Goal: Information Seeking & Learning: Understand process/instructions

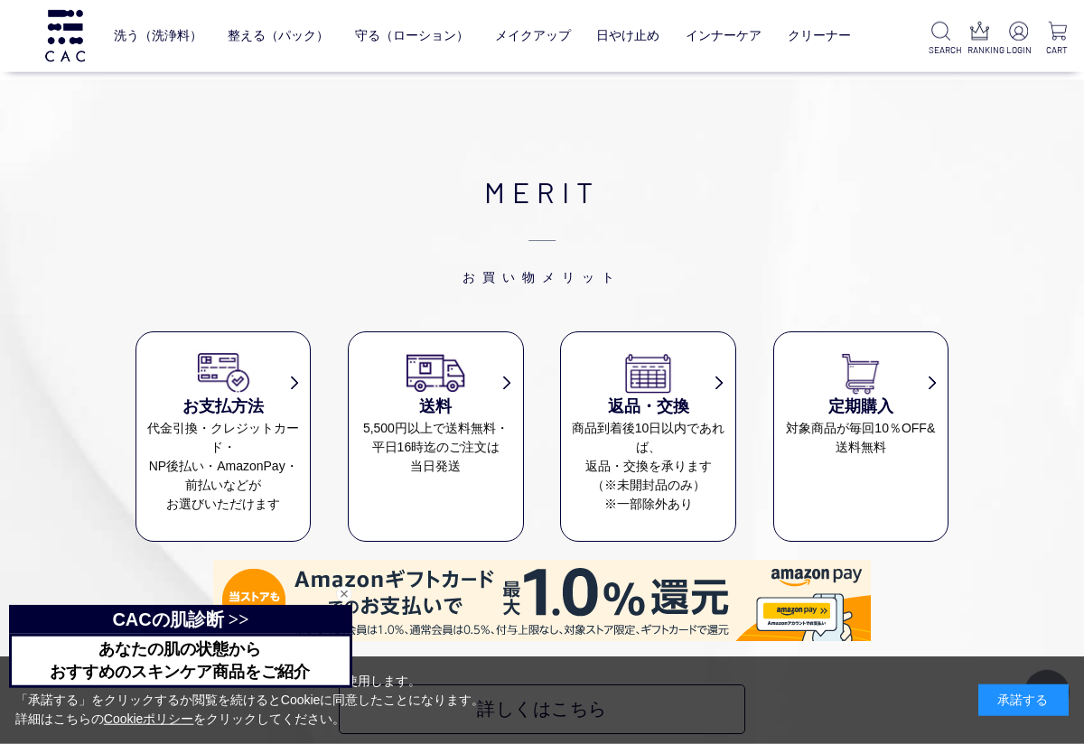
scroll to position [7365, 0]
click at [893, 429] on dd "対象商品が毎回10％OFF& 送料無料" at bounding box center [860, 437] width 173 height 38
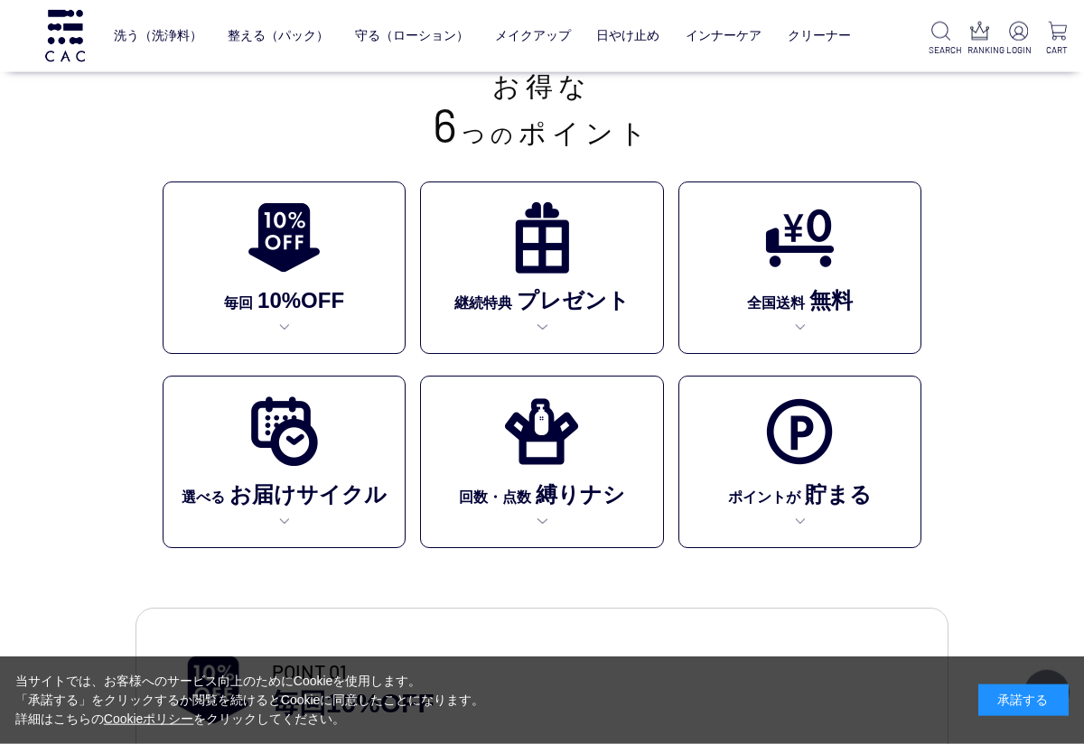
scroll to position [361, 0]
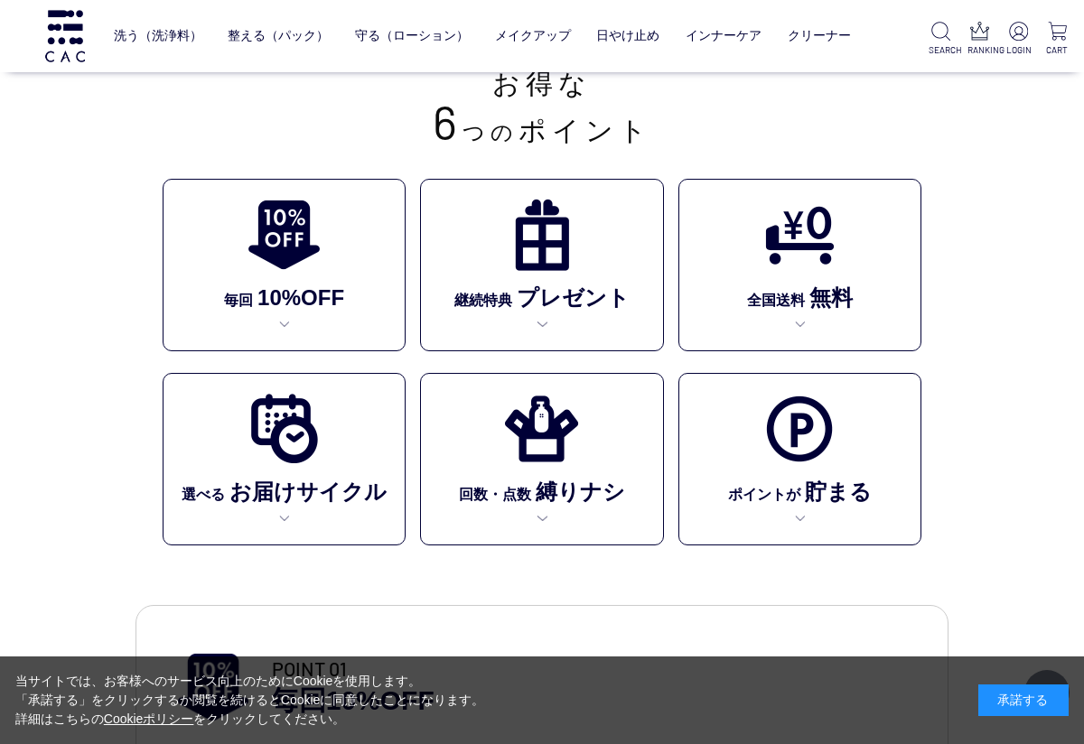
click at [313, 463] on img at bounding box center [285, 429] width 74 height 74
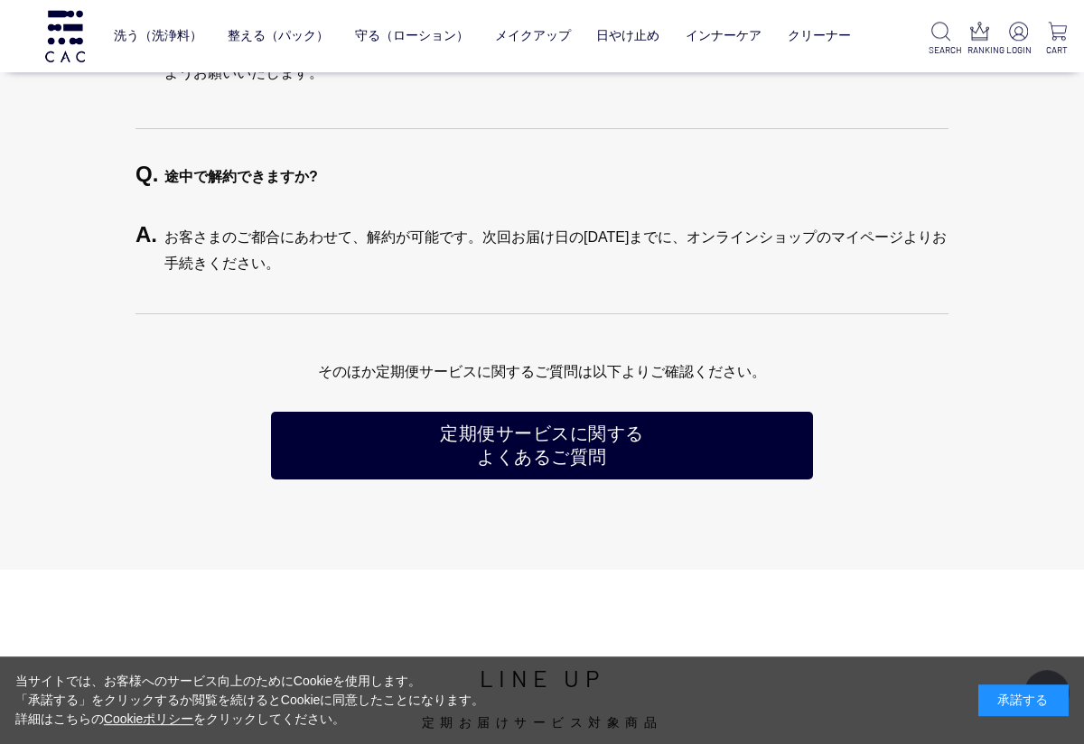
scroll to position [4161, 0]
click at [581, 438] on link "定期便サービスに関する よくあるご質問" at bounding box center [542, 446] width 542 height 68
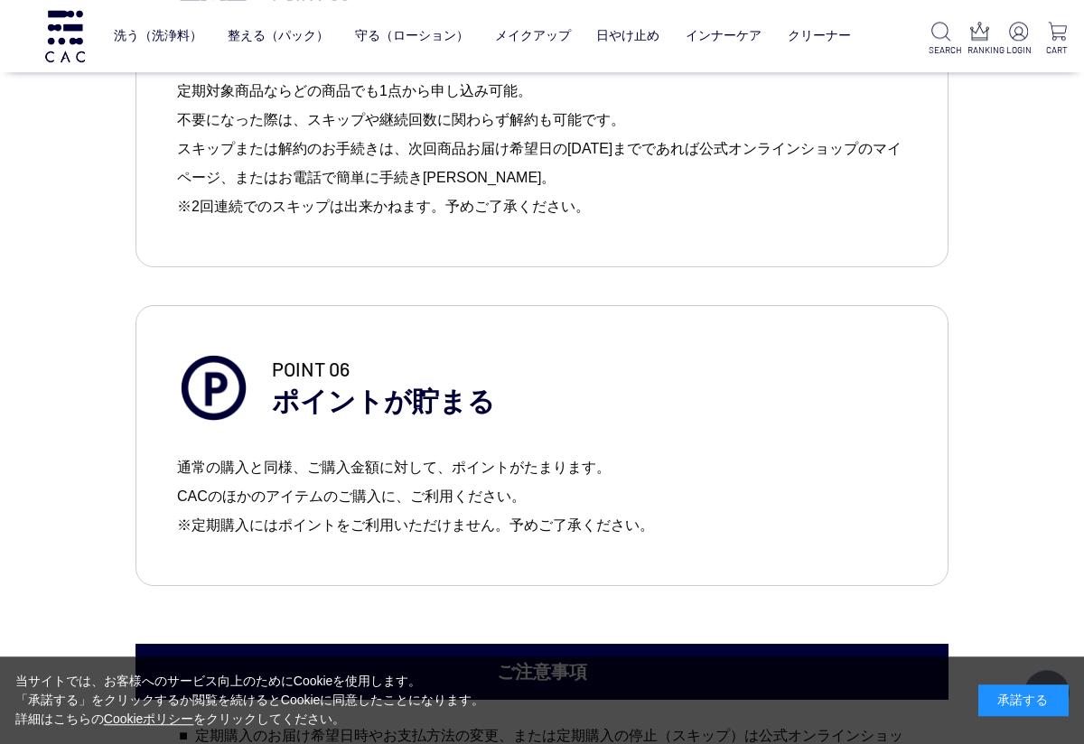
scroll to position [2643, 0]
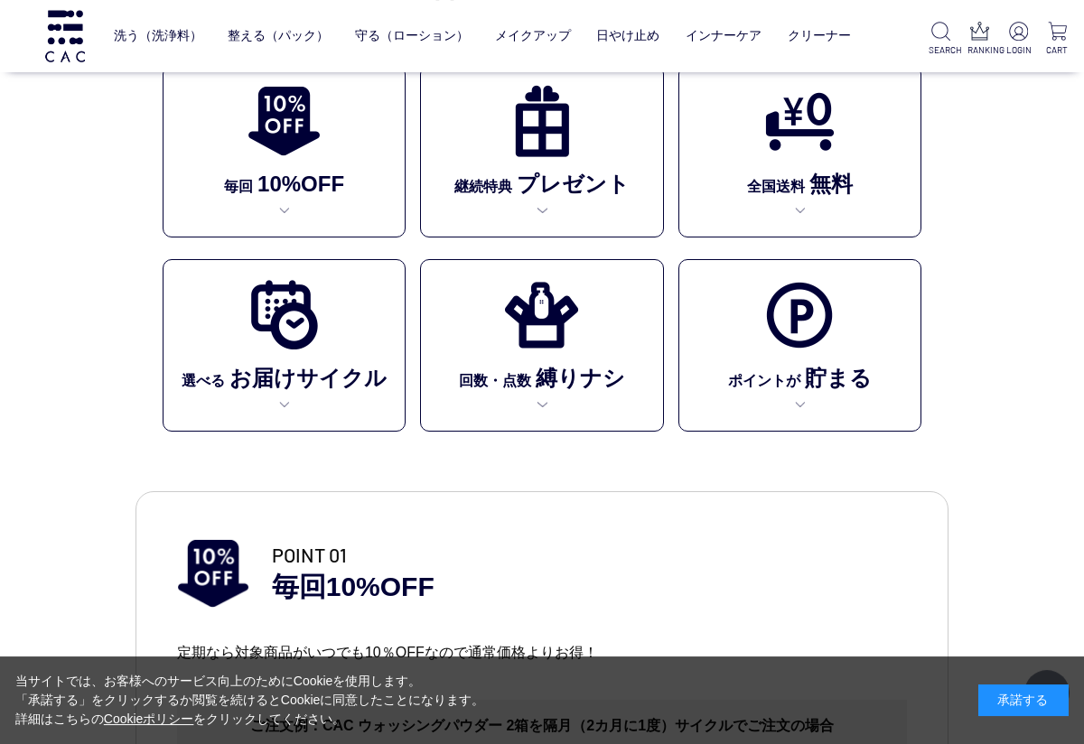
scroll to position [474, 0]
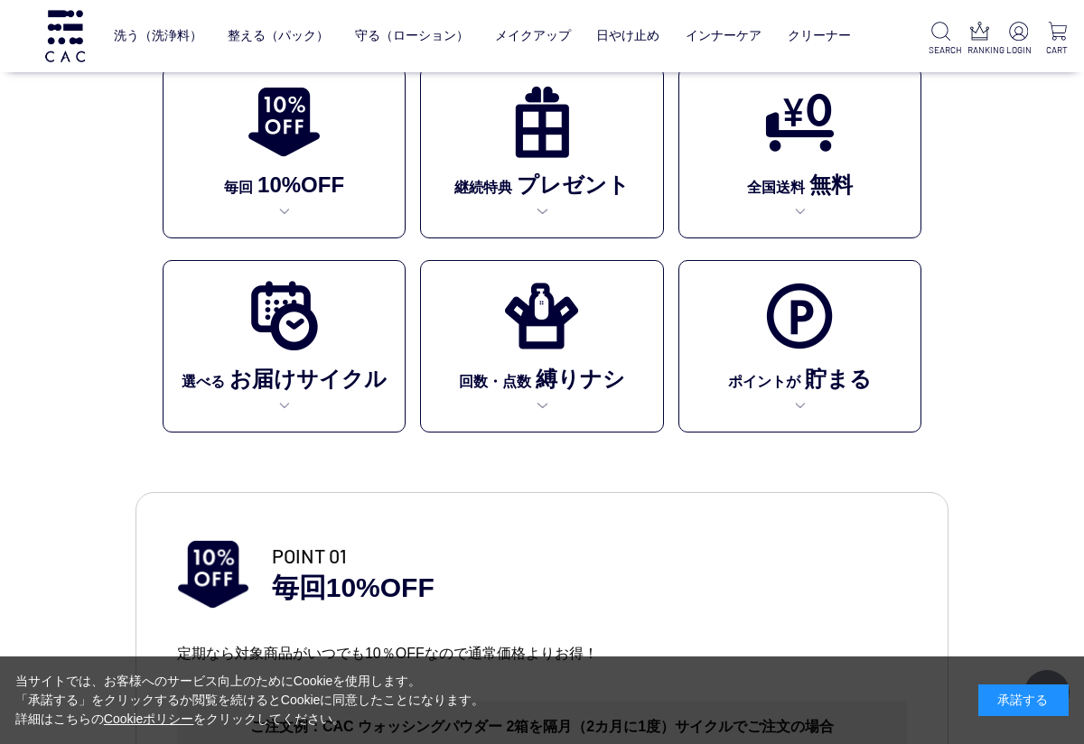
click at [305, 347] on img at bounding box center [285, 316] width 74 height 74
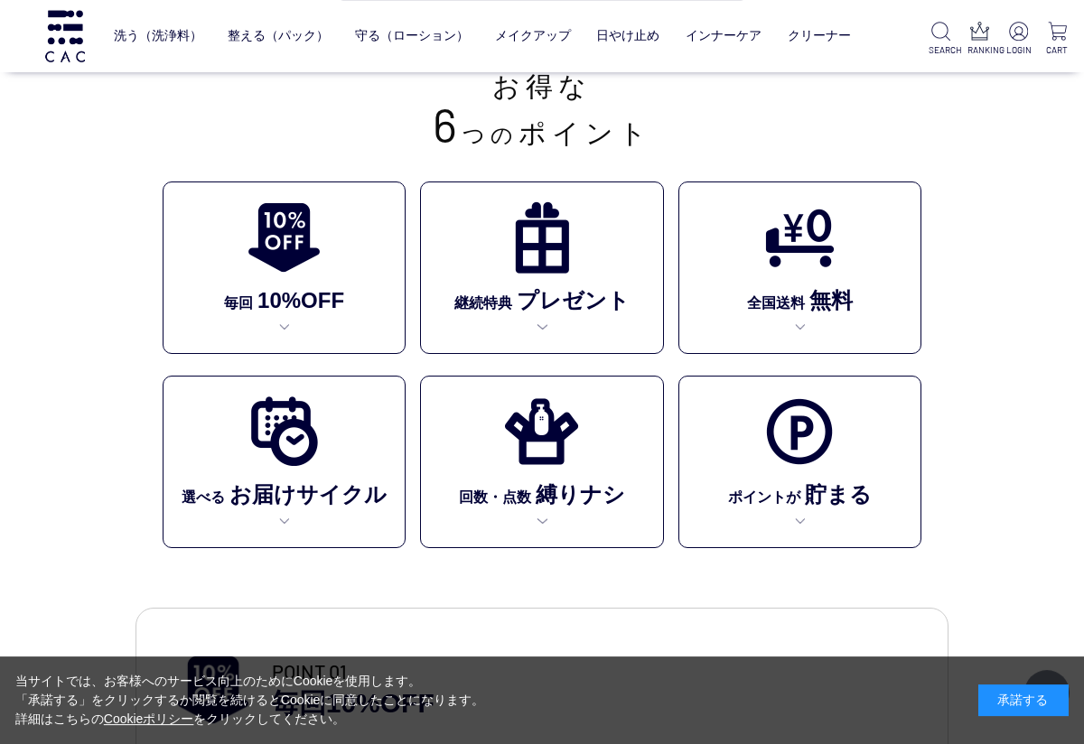
scroll to position [327, 0]
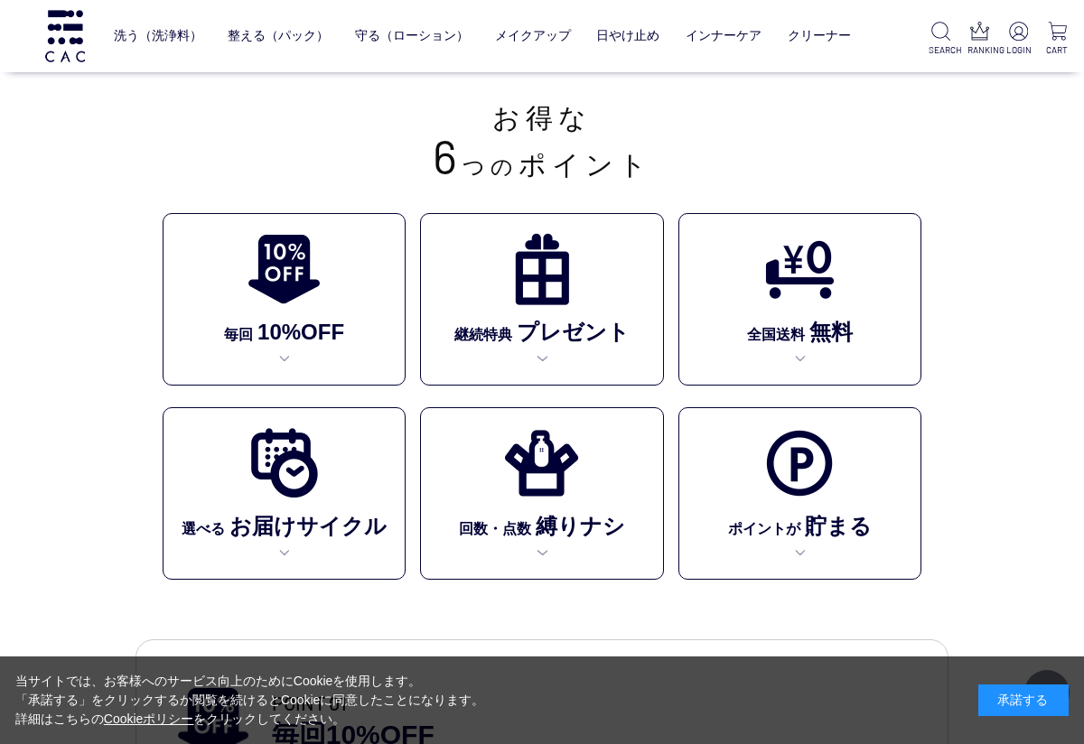
click at [560, 473] on img at bounding box center [542, 463] width 74 height 74
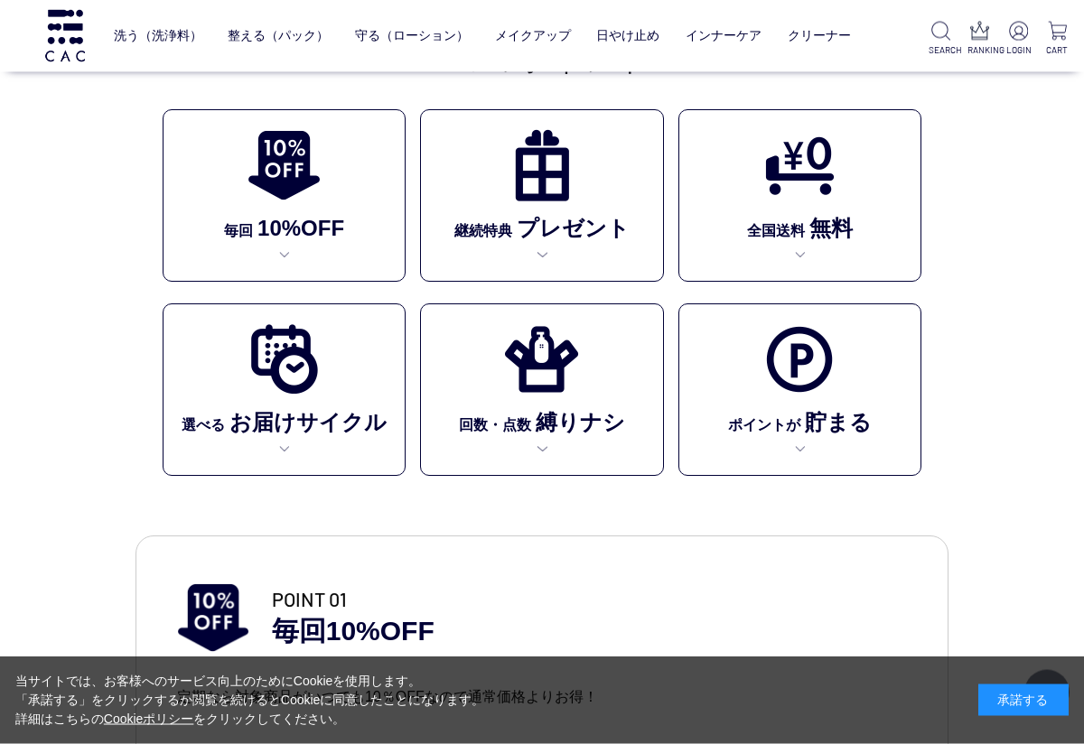
scroll to position [418, 0]
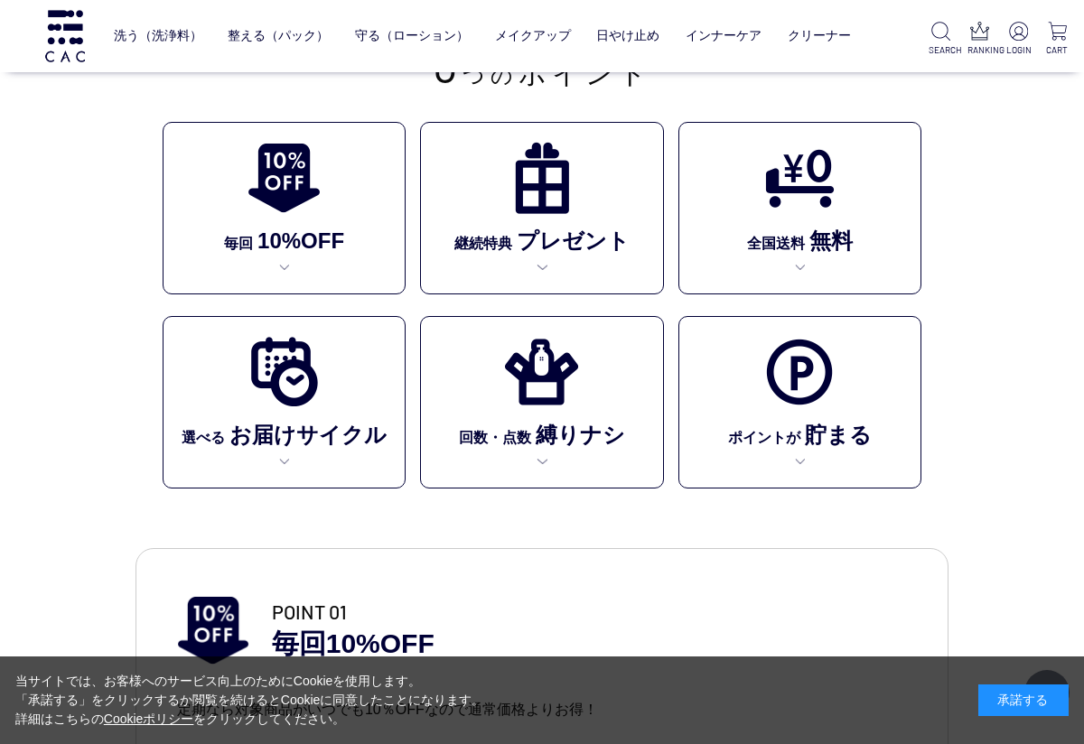
click at [559, 215] on img at bounding box center [542, 178] width 74 height 74
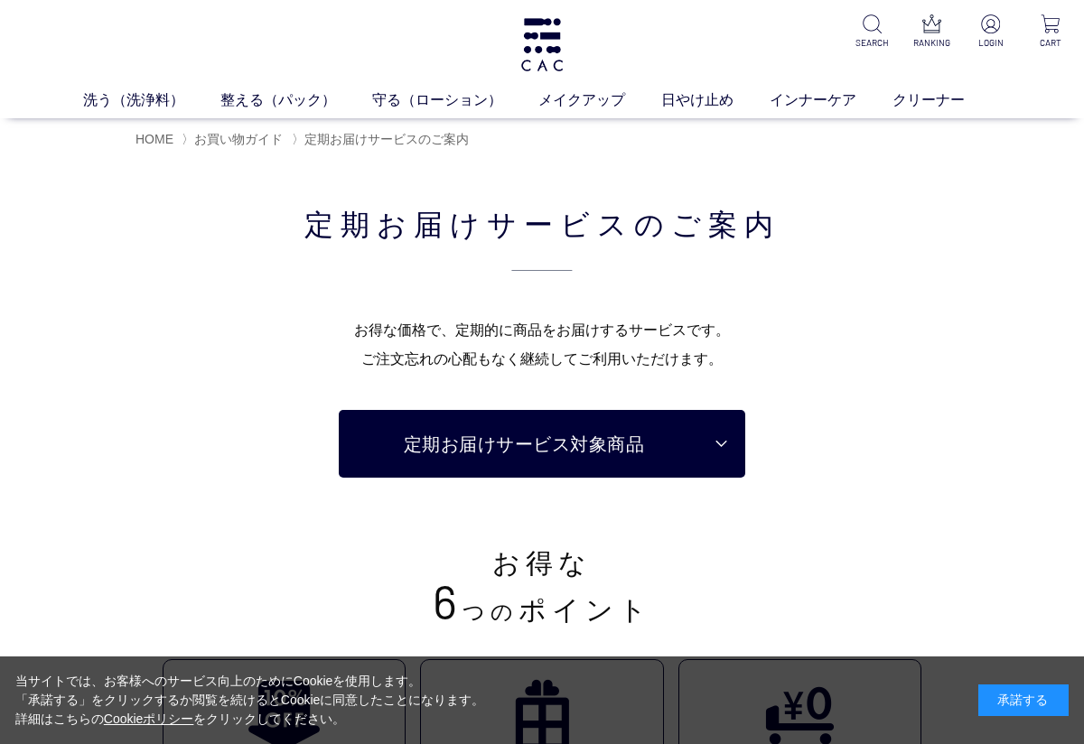
click at [583, 422] on link "定期お届けサービス対象商品" at bounding box center [542, 444] width 407 height 68
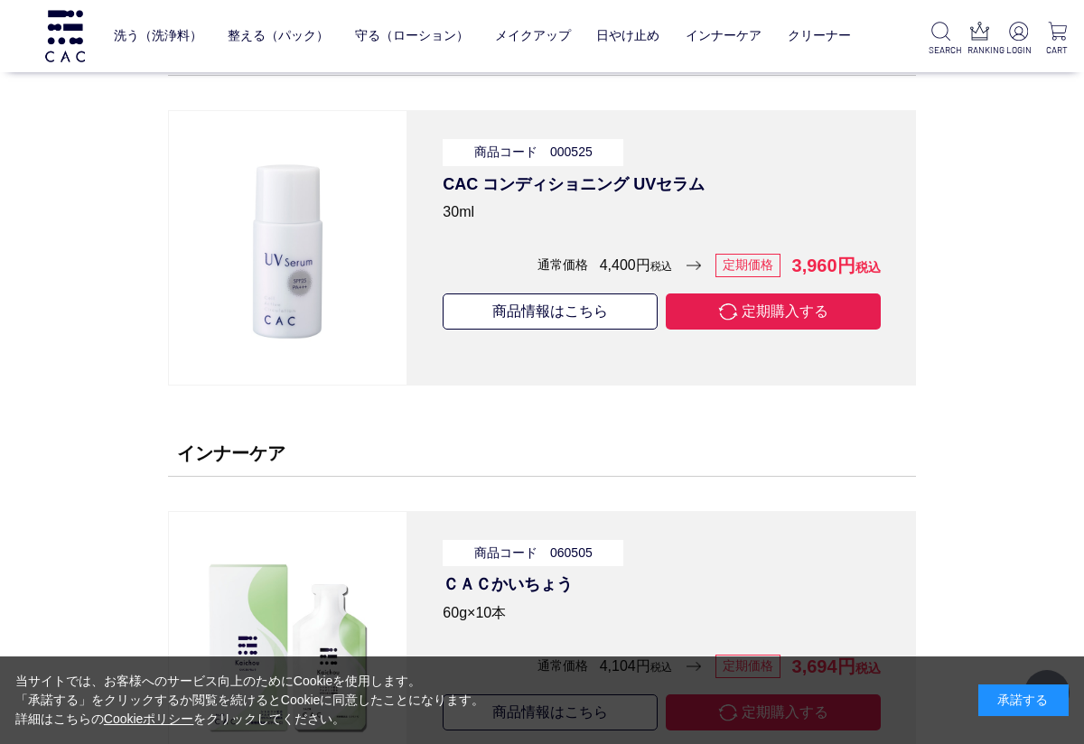
scroll to position [13772, 0]
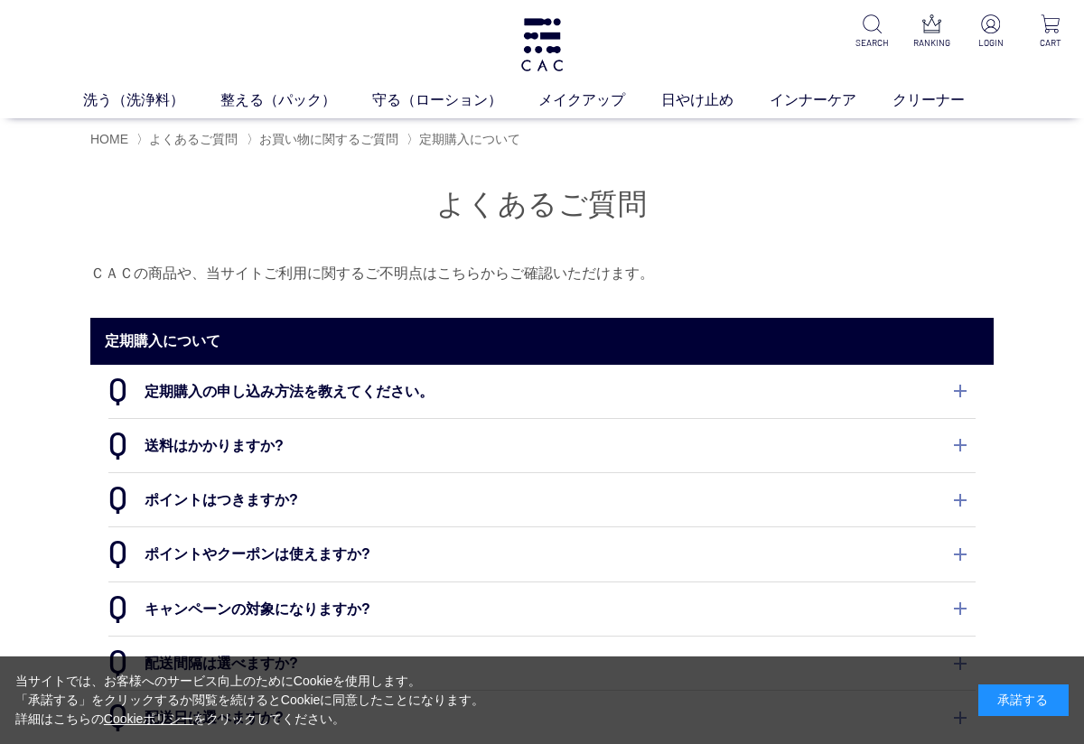
click at [970, 388] on dt "定期購入の申し込み方法を教えてください。" at bounding box center [541, 391] width 867 height 53
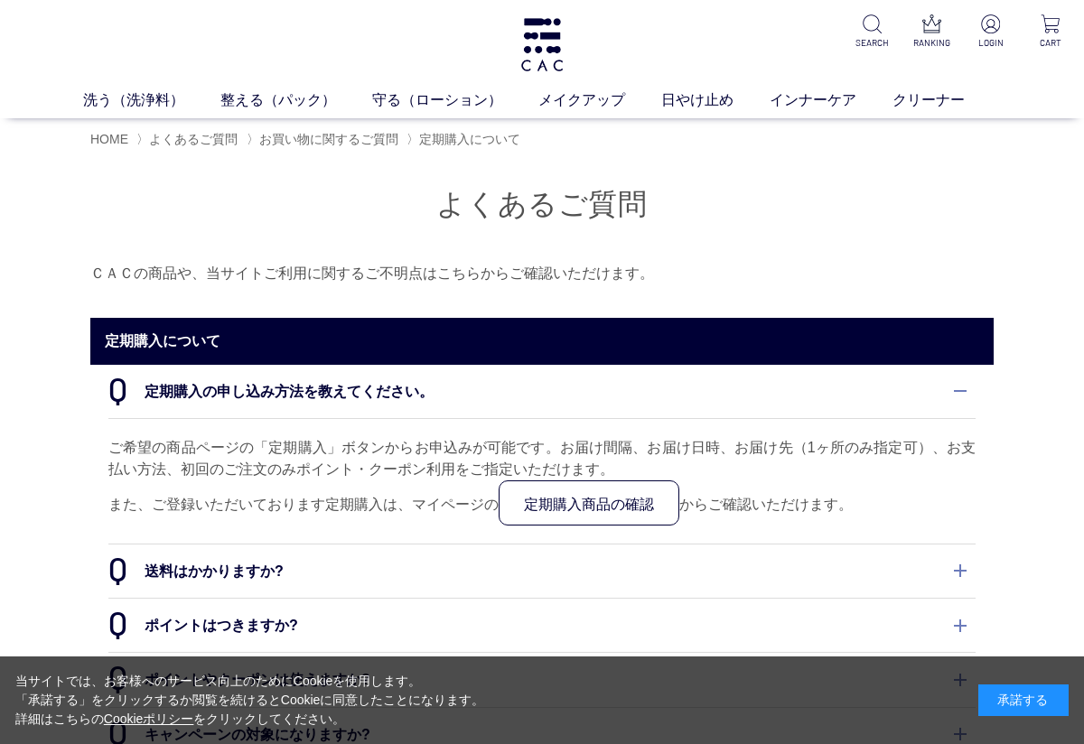
click at [958, 398] on dt "定期購入の申し込み方法を教えてください。" at bounding box center [541, 391] width 867 height 53
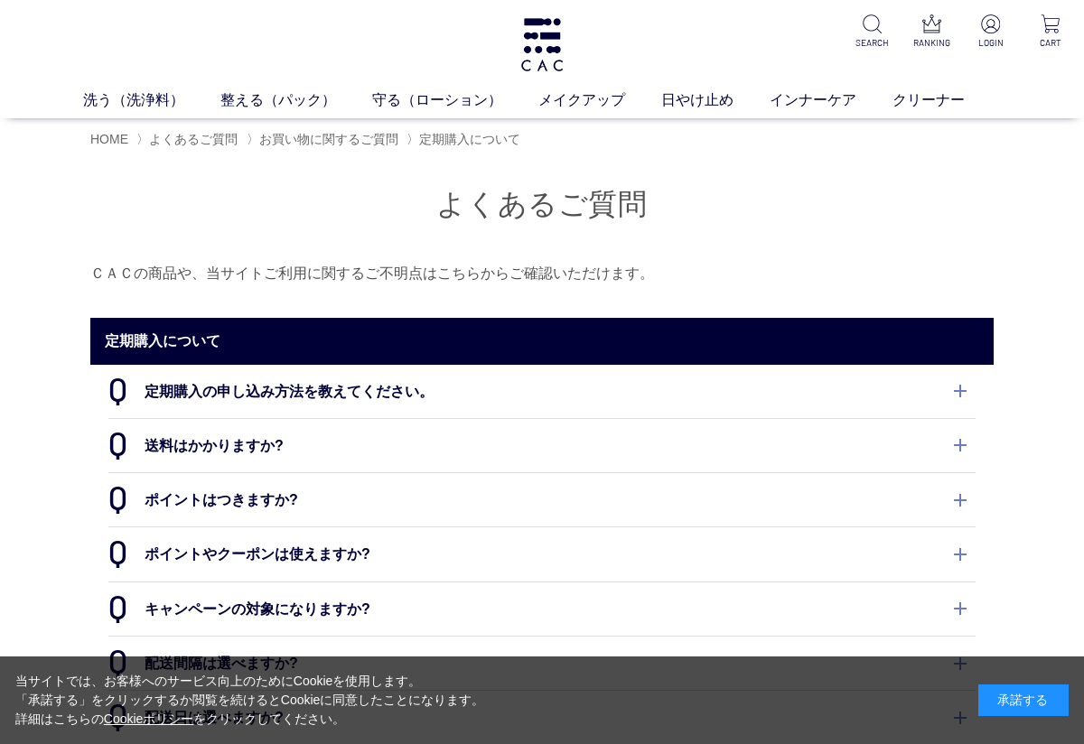
click at [961, 448] on dt "送料はかかりますか?" at bounding box center [541, 445] width 867 height 53
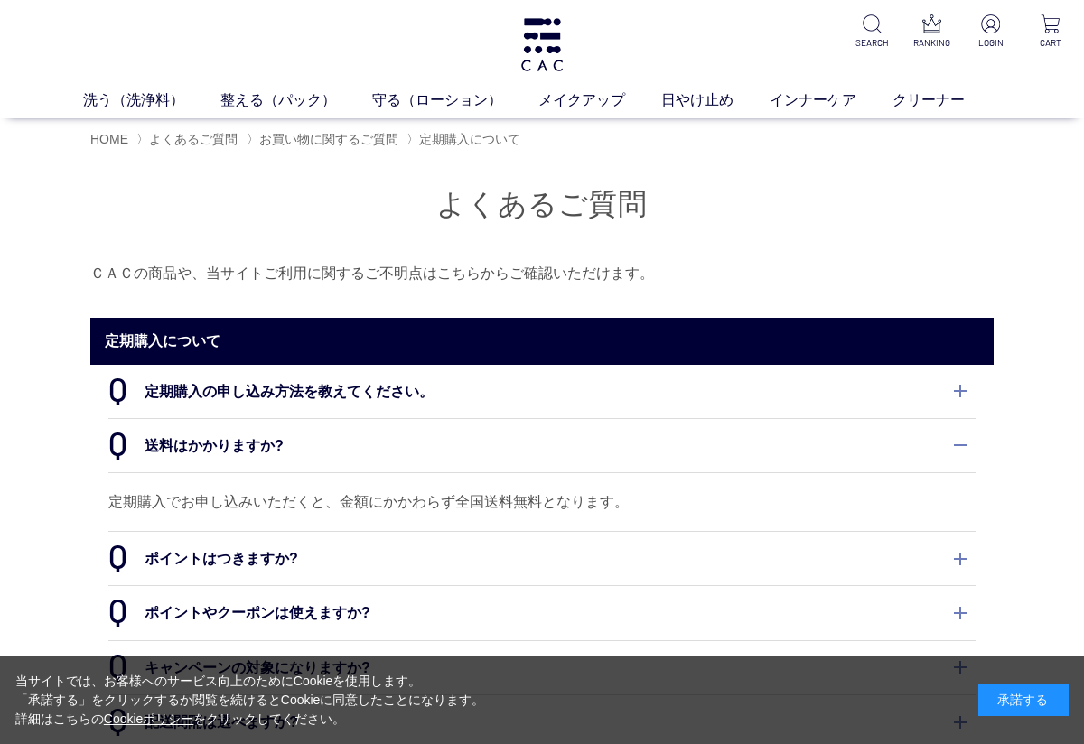
click at [968, 454] on dt "送料はかかりますか?" at bounding box center [541, 445] width 867 height 53
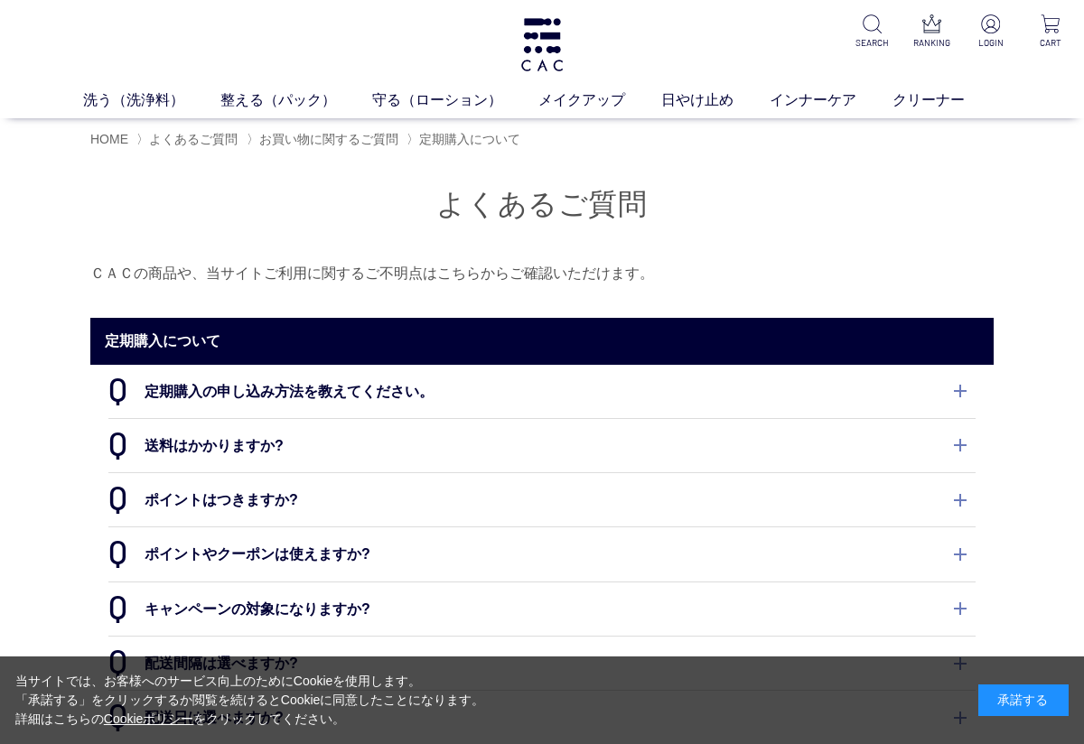
click at [970, 500] on dt "ポイントはつきますか?" at bounding box center [541, 499] width 867 height 53
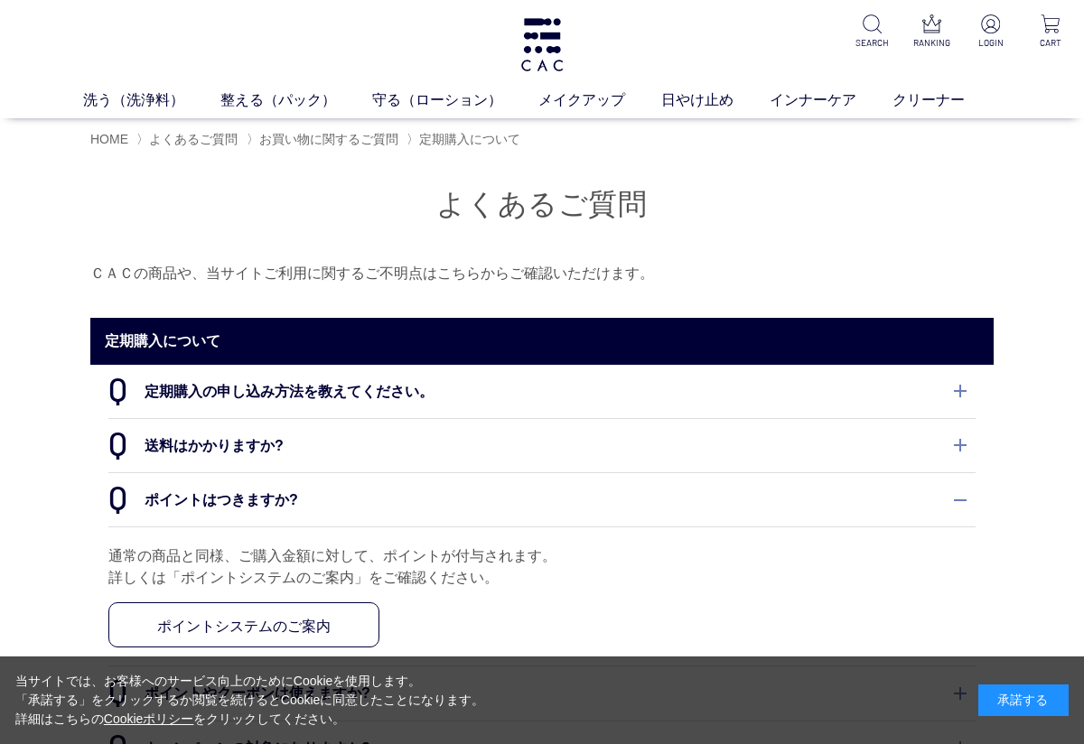
click at [968, 498] on dt "ポイントはつきますか?" at bounding box center [541, 499] width 867 height 53
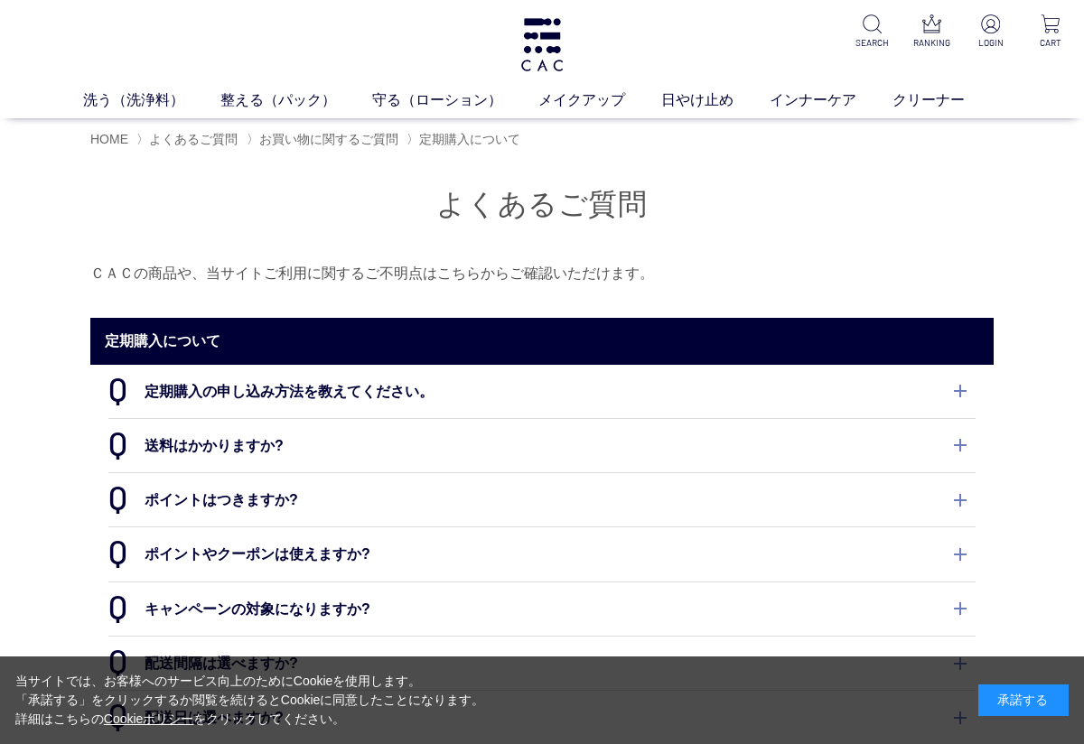
click at [969, 558] on dt "ポイントやクーポンは使えますか?" at bounding box center [541, 554] width 867 height 53
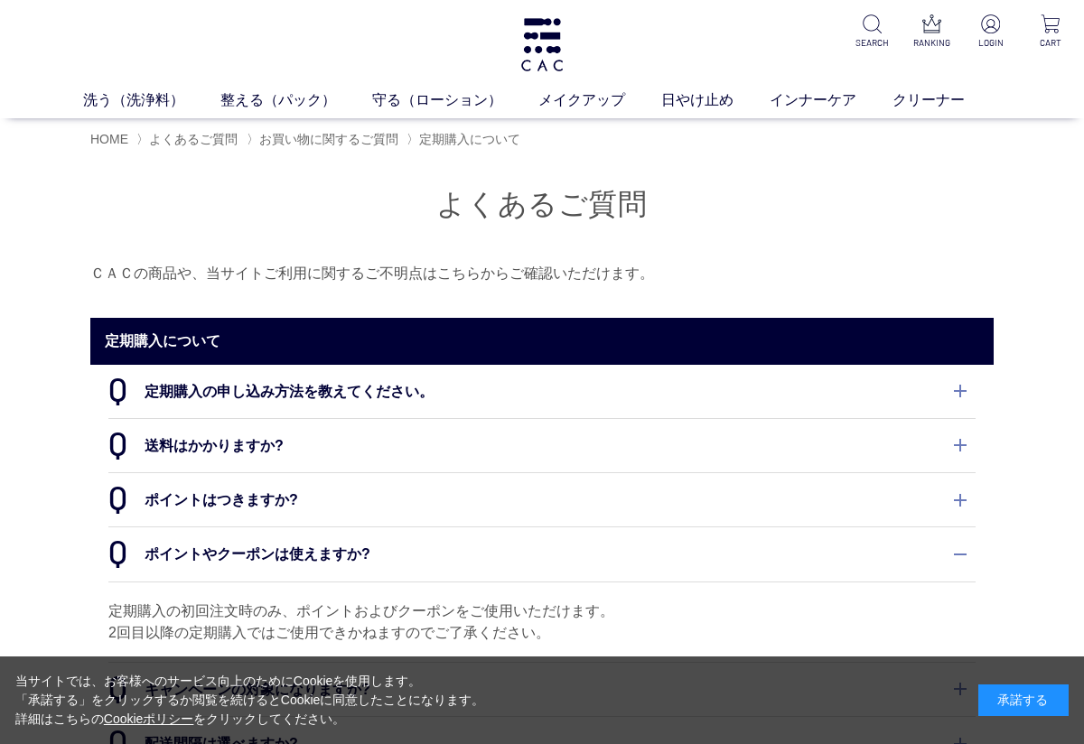
click at [963, 556] on dt "ポイントやクーポンは使えますか?" at bounding box center [541, 554] width 867 height 53
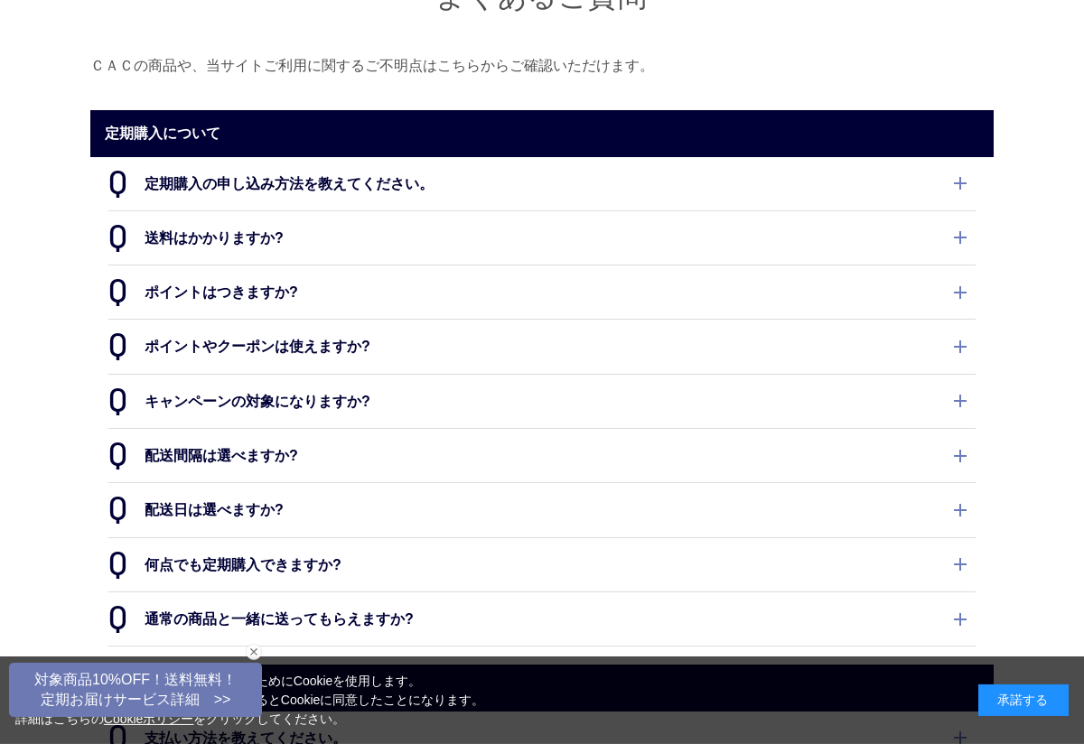
scroll to position [209, 0]
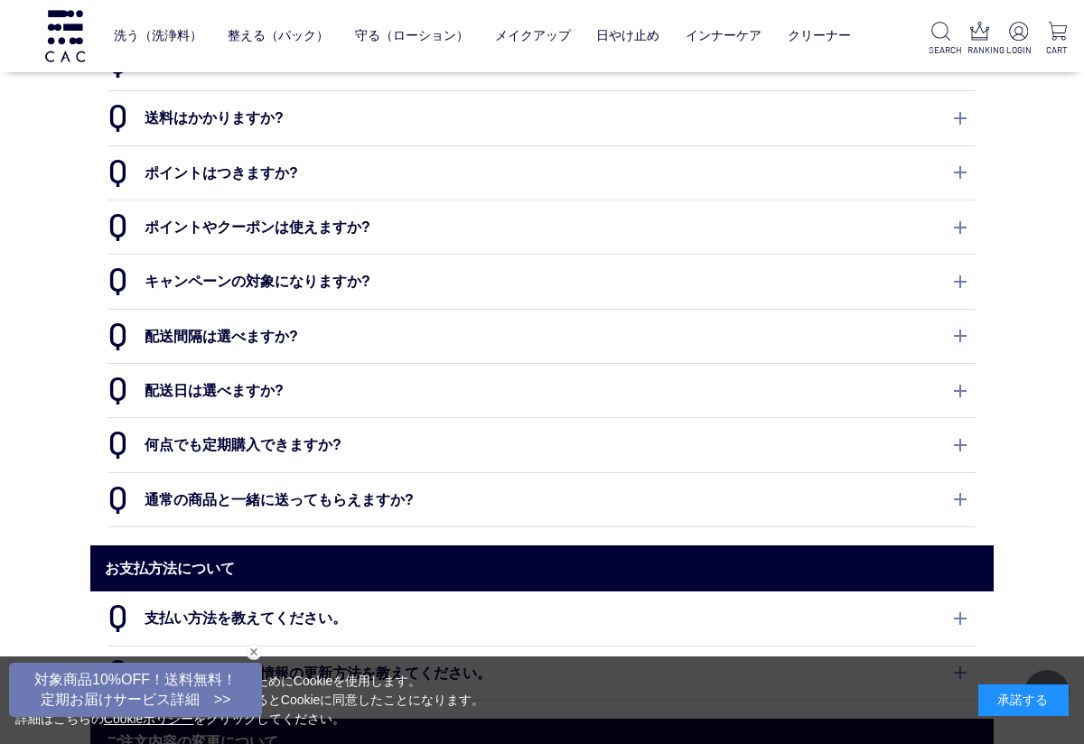
click at [957, 341] on dt "配送間隔は選べますか?" at bounding box center [541, 336] width 867 height 53
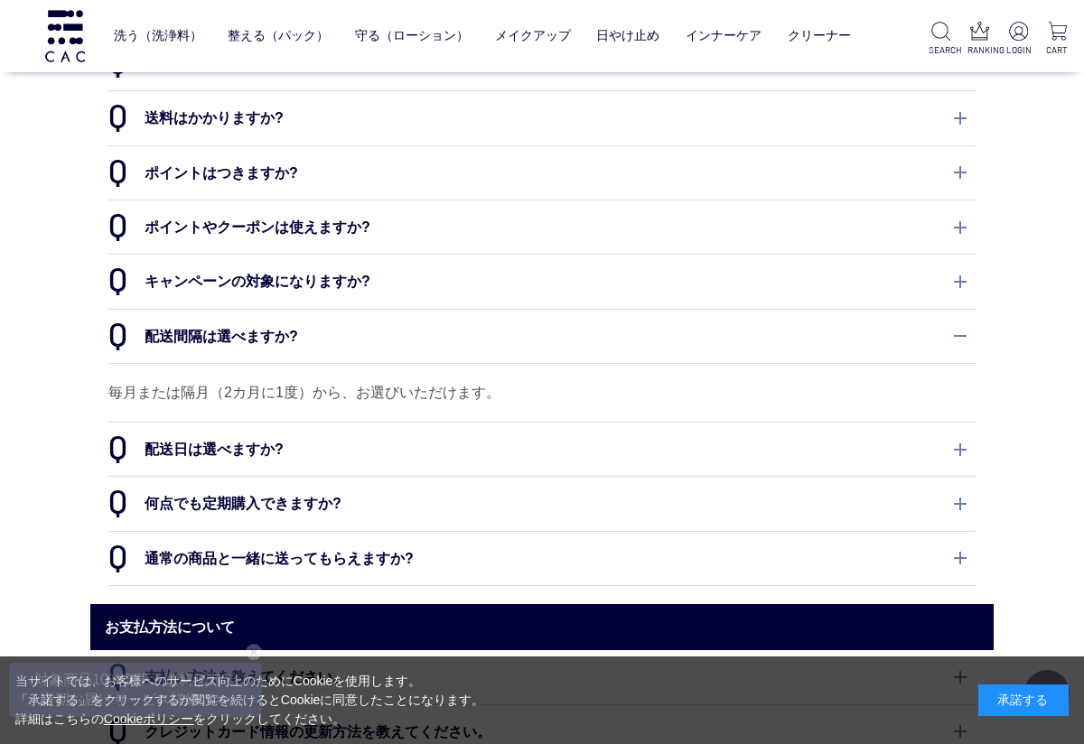
click at [960, 453] on dt "配送日は選べますか?" at bounding box center [541, 449] width 867 height 53
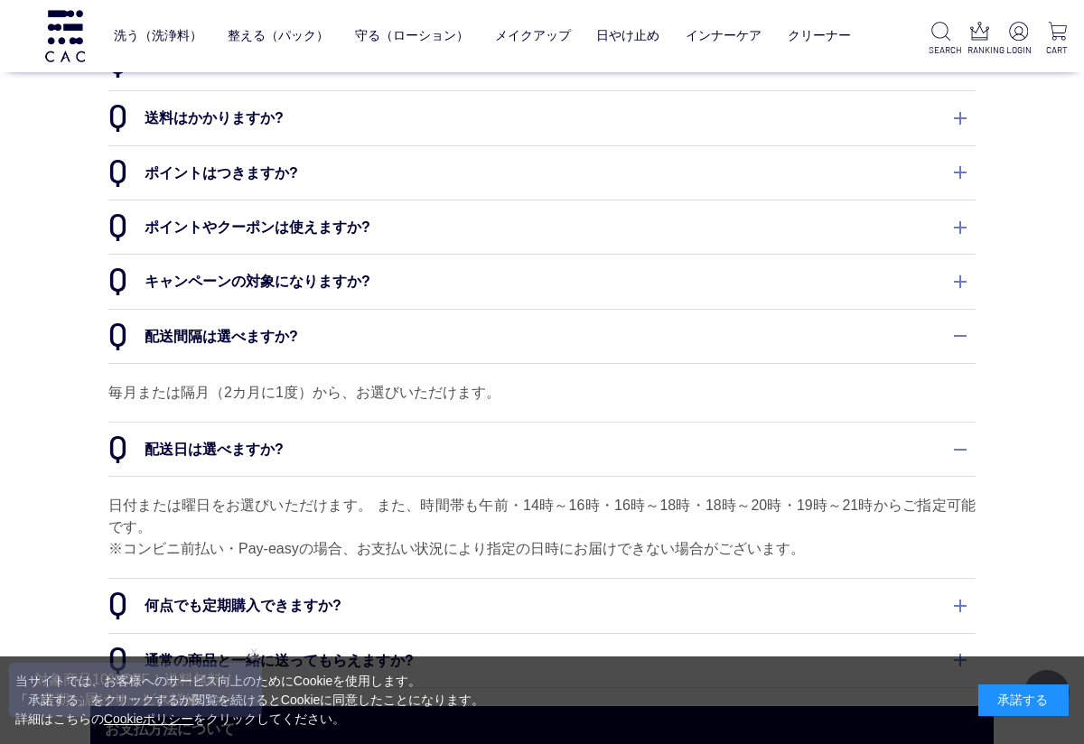
click at [967, 453] on dt "配送日は選べますか?" at bounding box center [541, 449] width 867 height 53
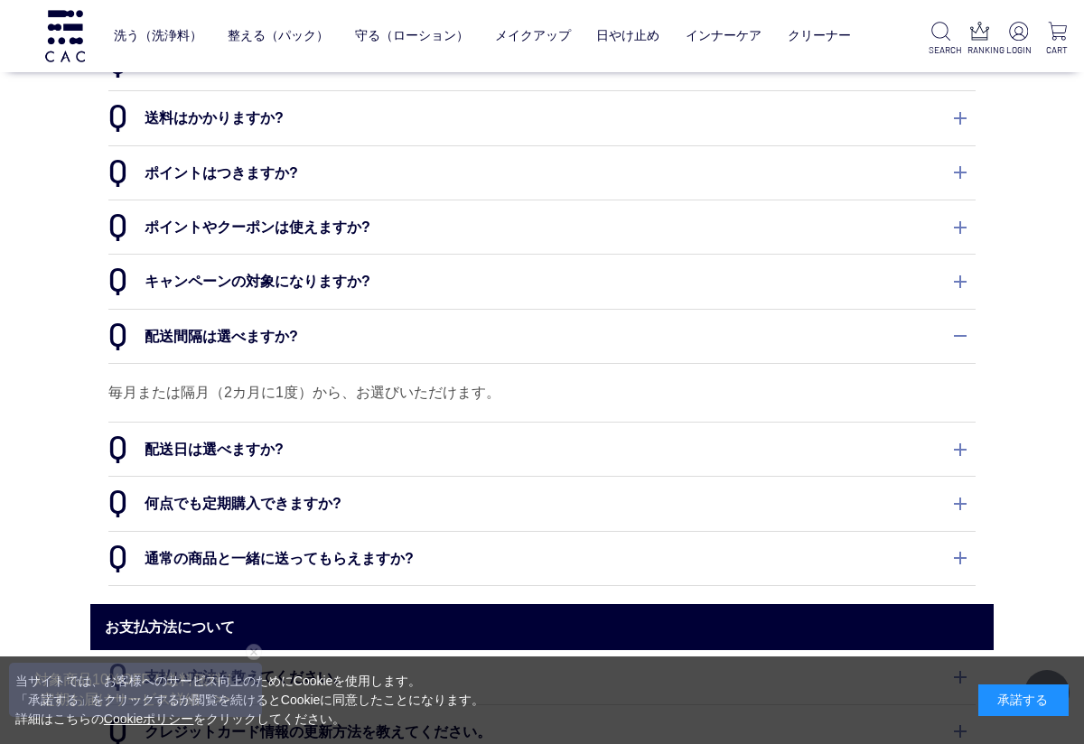
click at [966, 501] on dt "何点でも定期購入できますか?" at bounding box center [541, 503] width 867 height 53
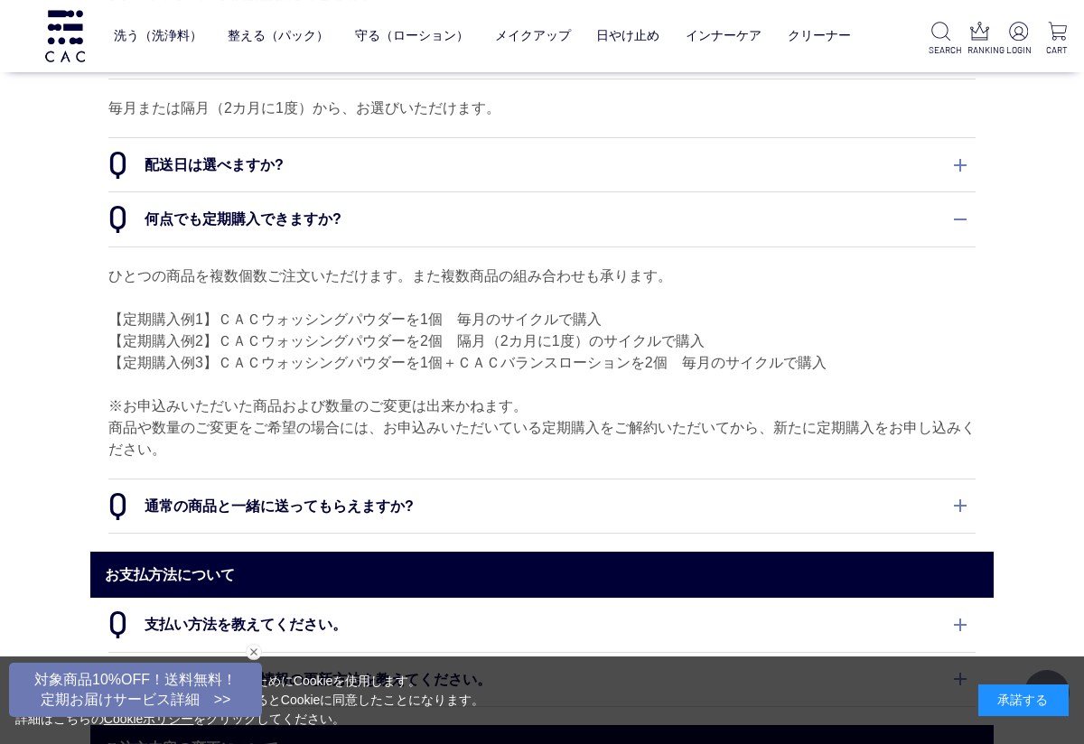
scroll to position [522, 0]
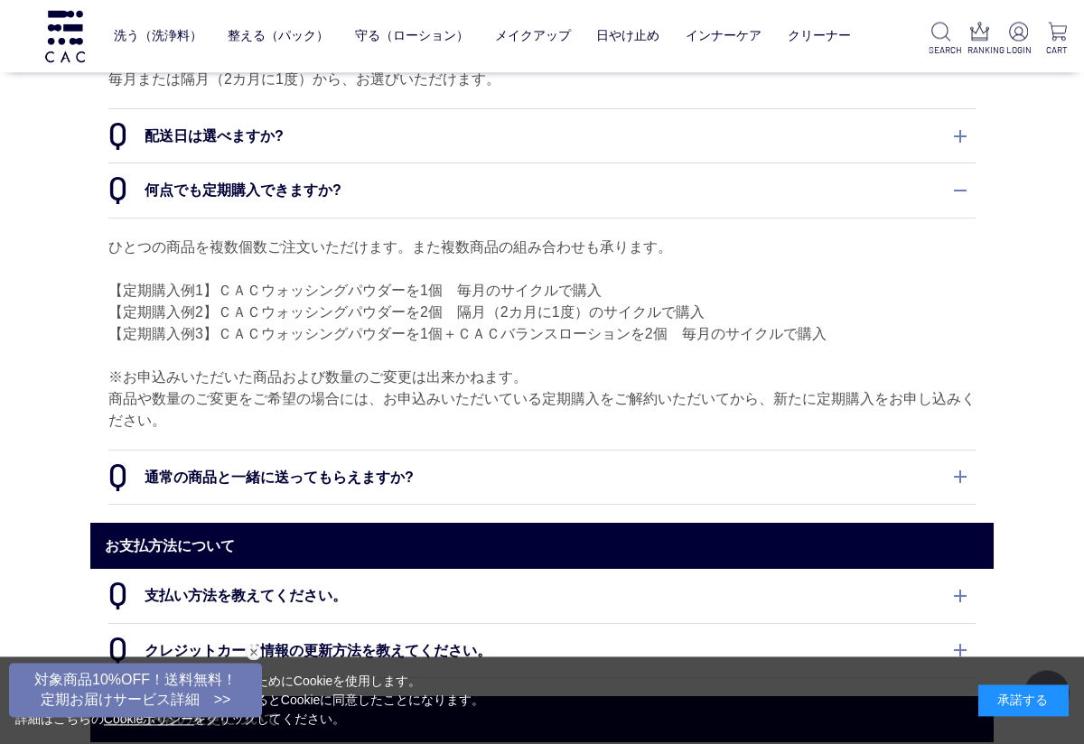
click at [966, 473] on dt "通常の商品と一緒に送ってもらえますか?" at bounding box center [541, 477] width 867 height 53
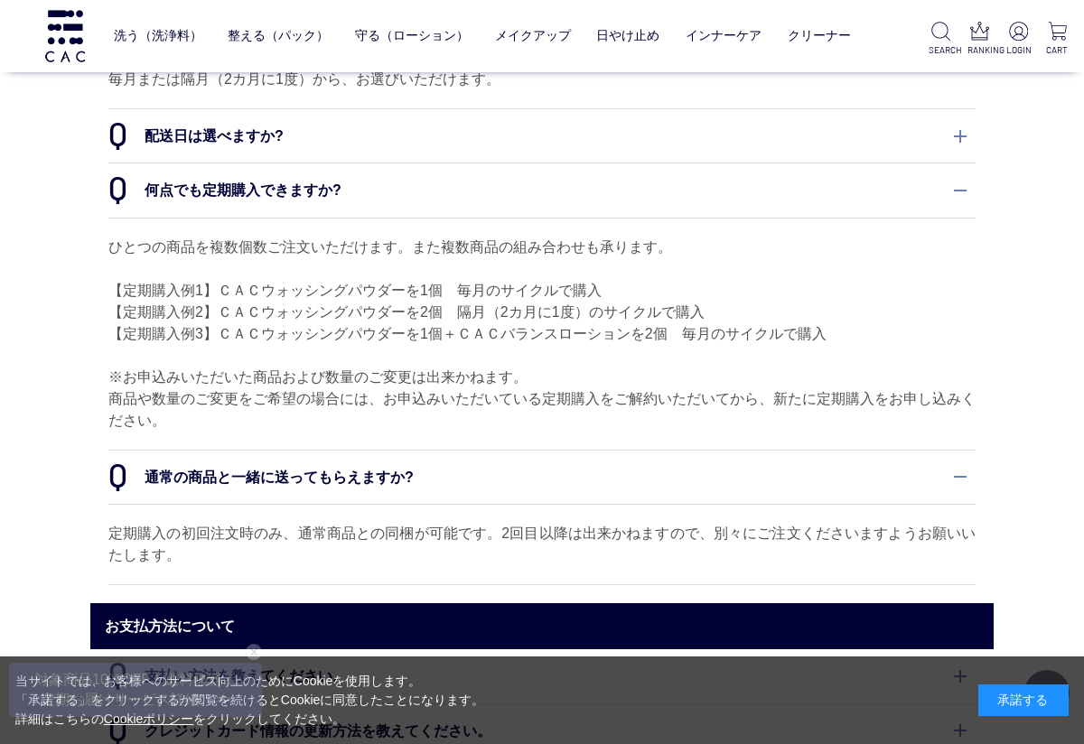
click at [967, 473] on dt "通常の商品と一緒に送ってもらえますか?" at bounding box center [541, 477] width 867 height 53
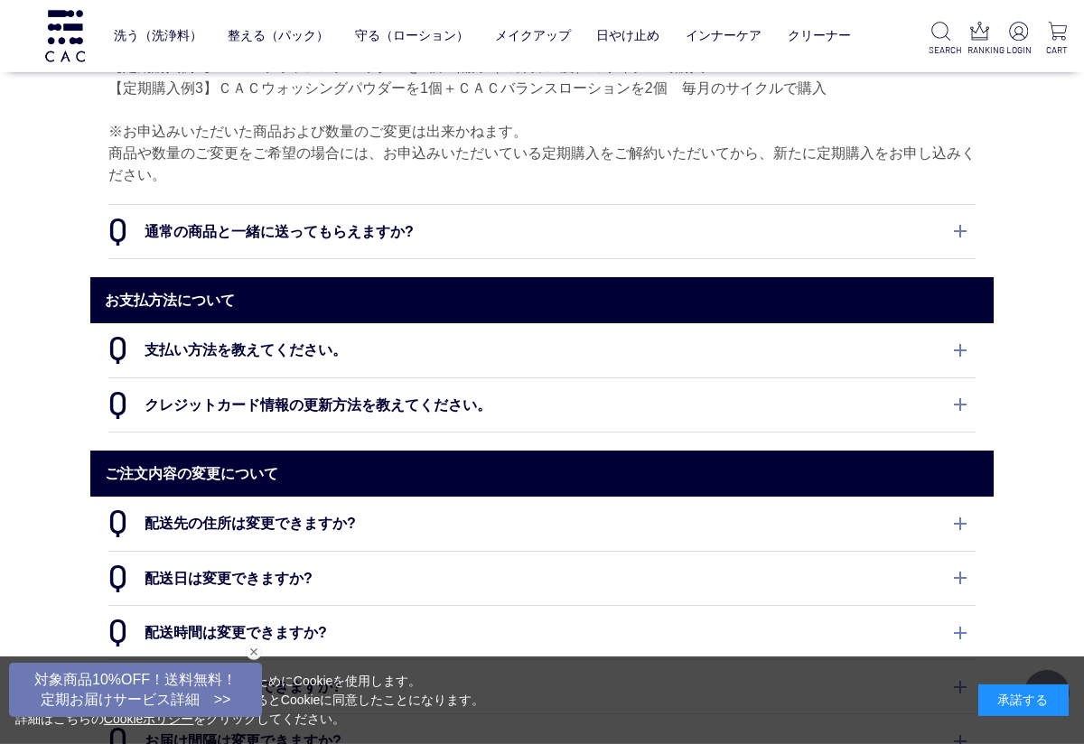
scroll to position [770, 0]
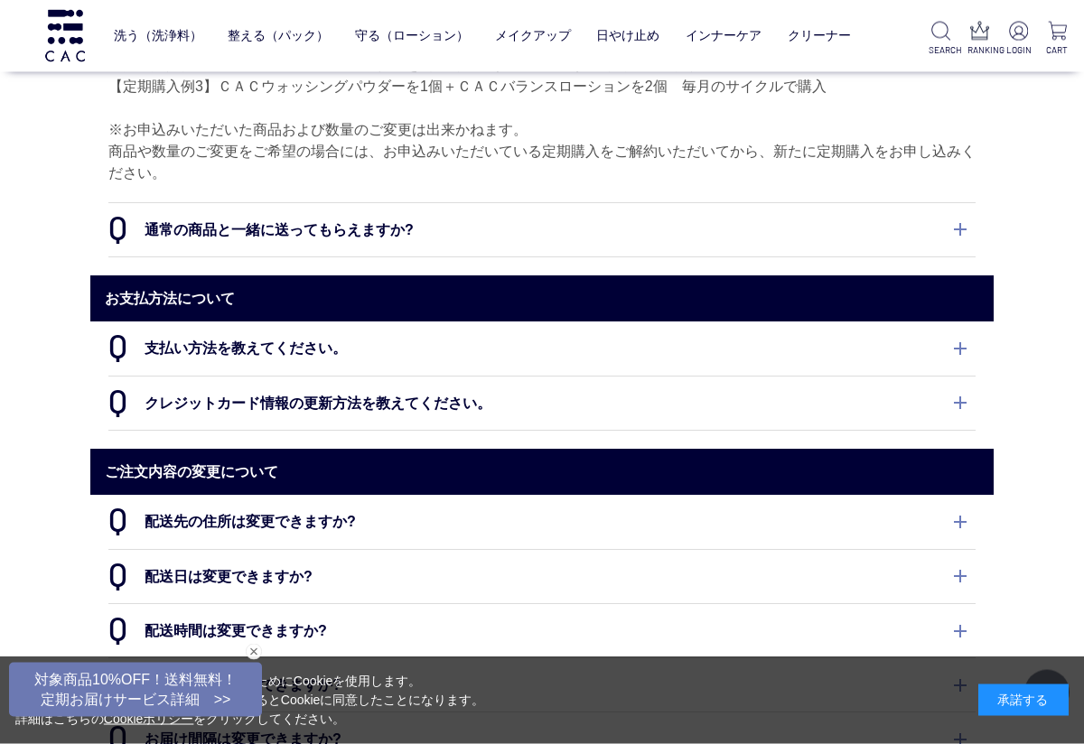
click at [960, 350] on dt "支払い方法を教えてください。" at bounding box center [541, 348] width 867 height 53
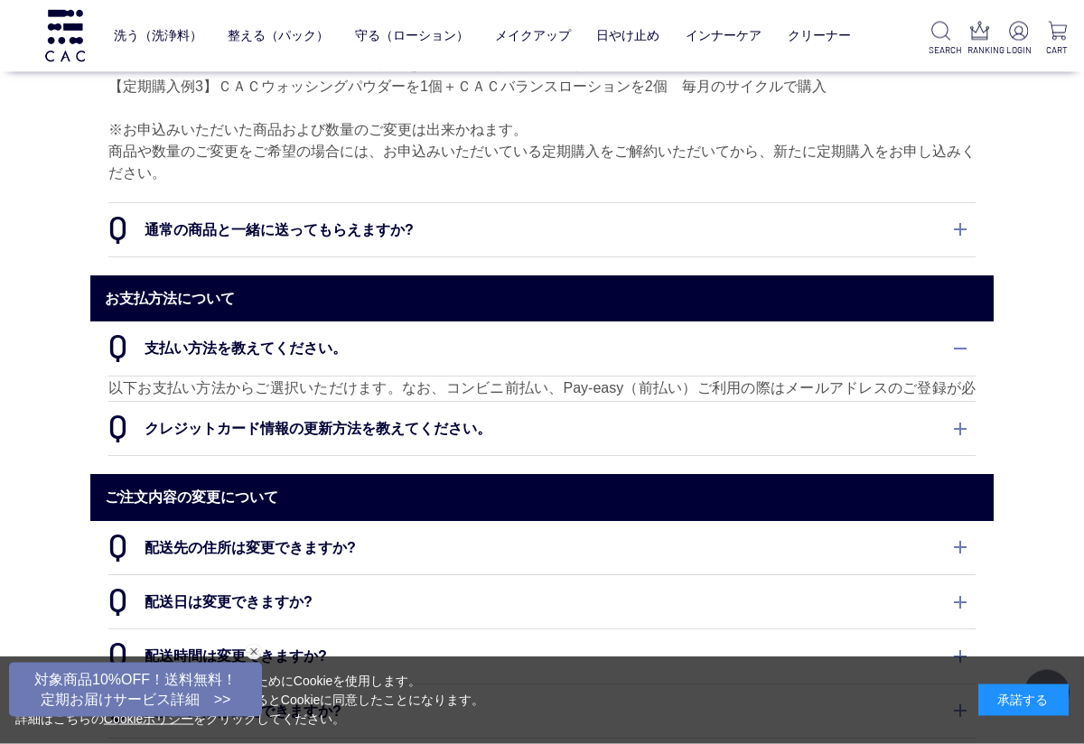
scroll to position [771, 0]
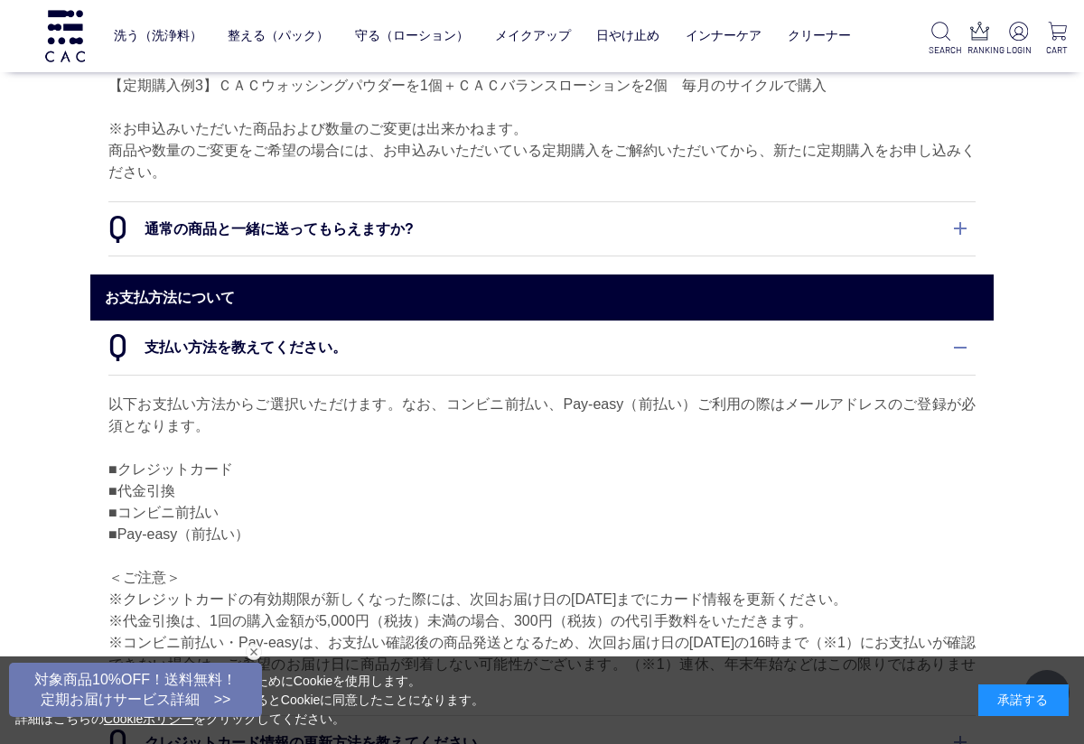
click at [960, 351] on dt "支払い方法を教えてください。" at bounding box center [541, 347] width 867 height 53
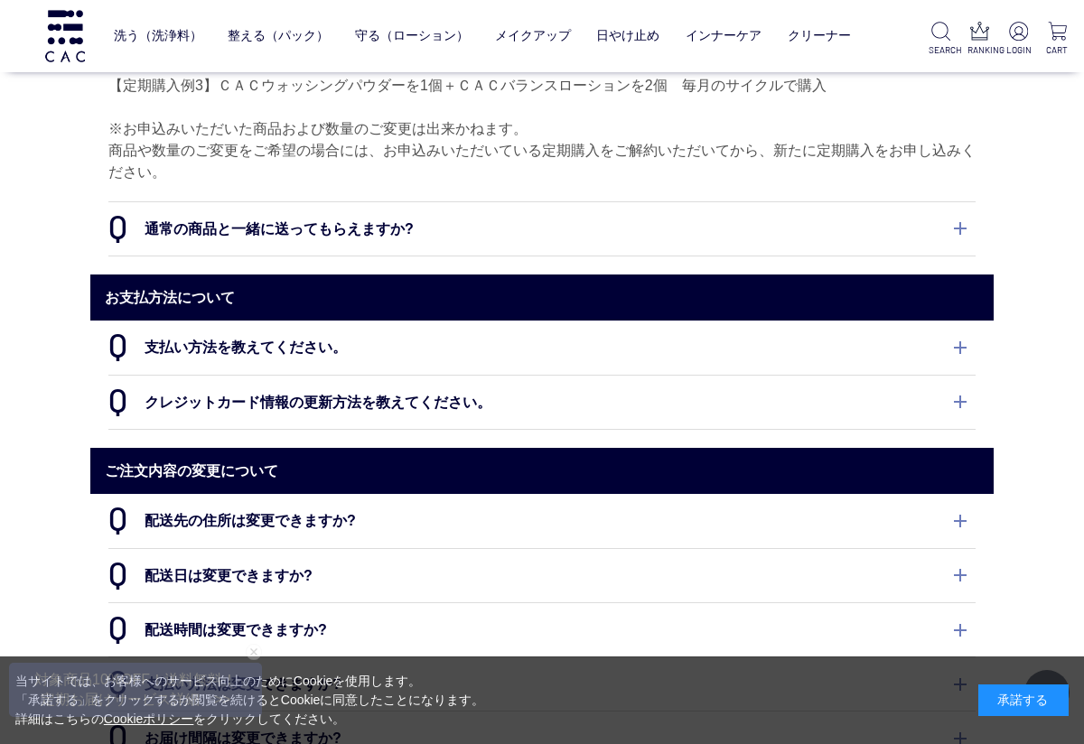
click at [960, 403] on dt "クレジットカード情報の更新方法を教えてください。" at bounding box center [541, 402] width 867 height 53
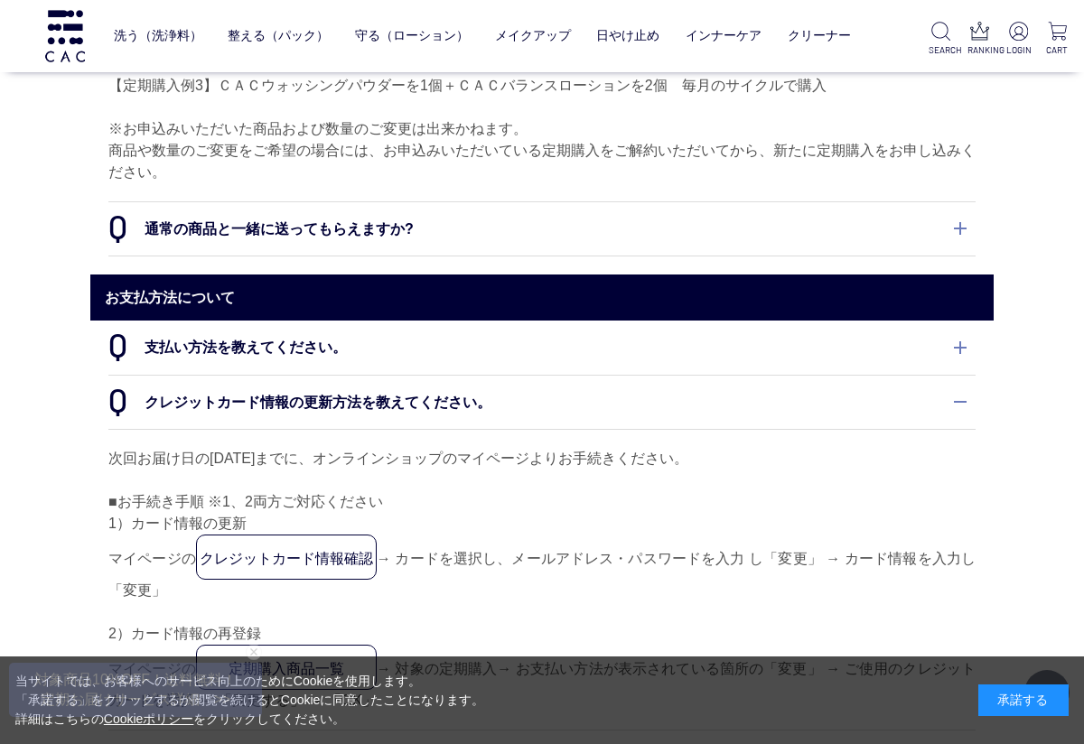
click at [965, 398] on dt "クレジットカード情報の更新方法を教えてください。" at bounding box center [541, 402] width 867 height 53
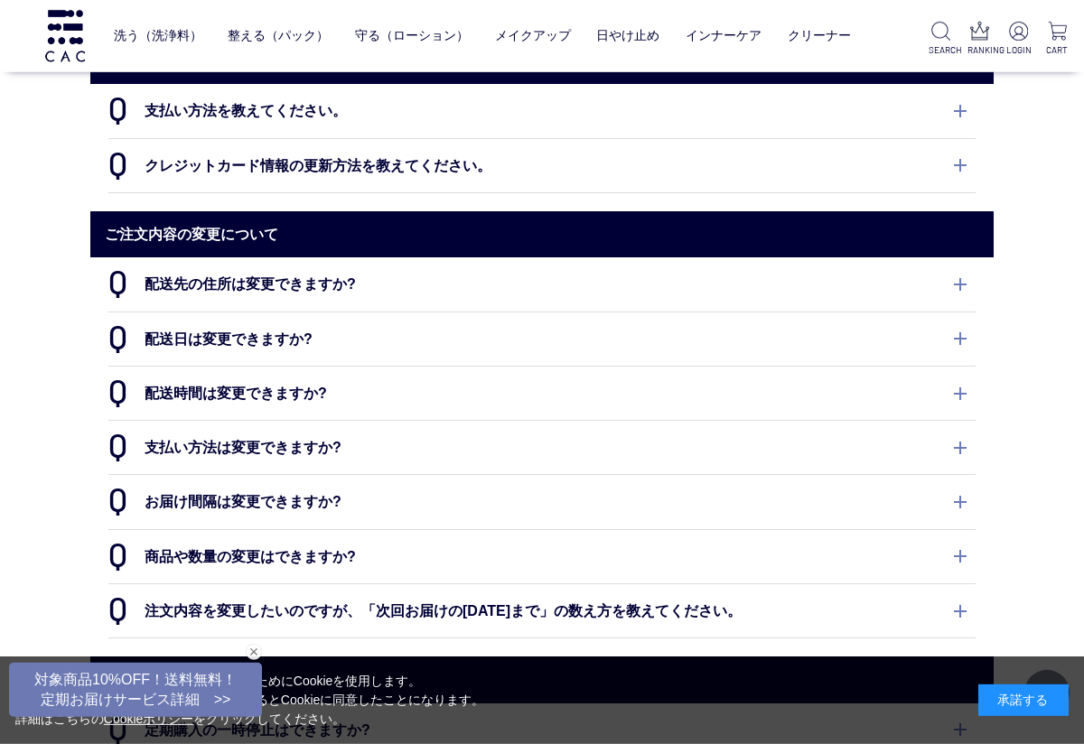
scroll to position [1011, 0]
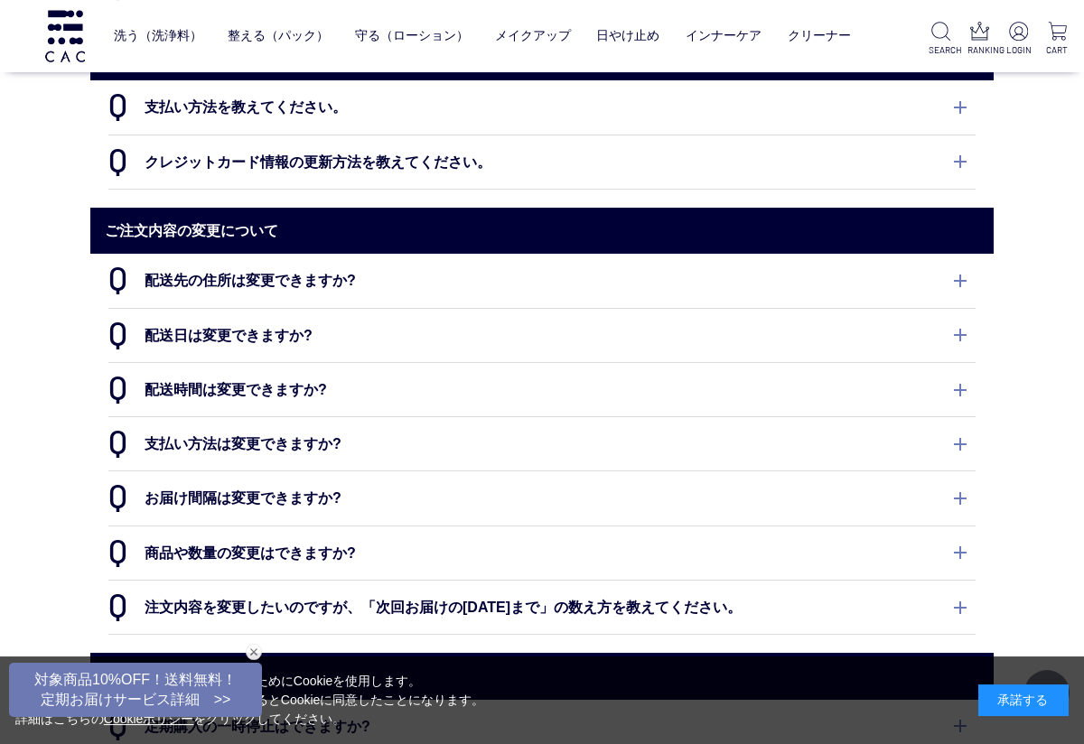
click at [972, 436] on dt "支払い方法は変更できますか?" at bounding box center [541, 443] width 867 height 53
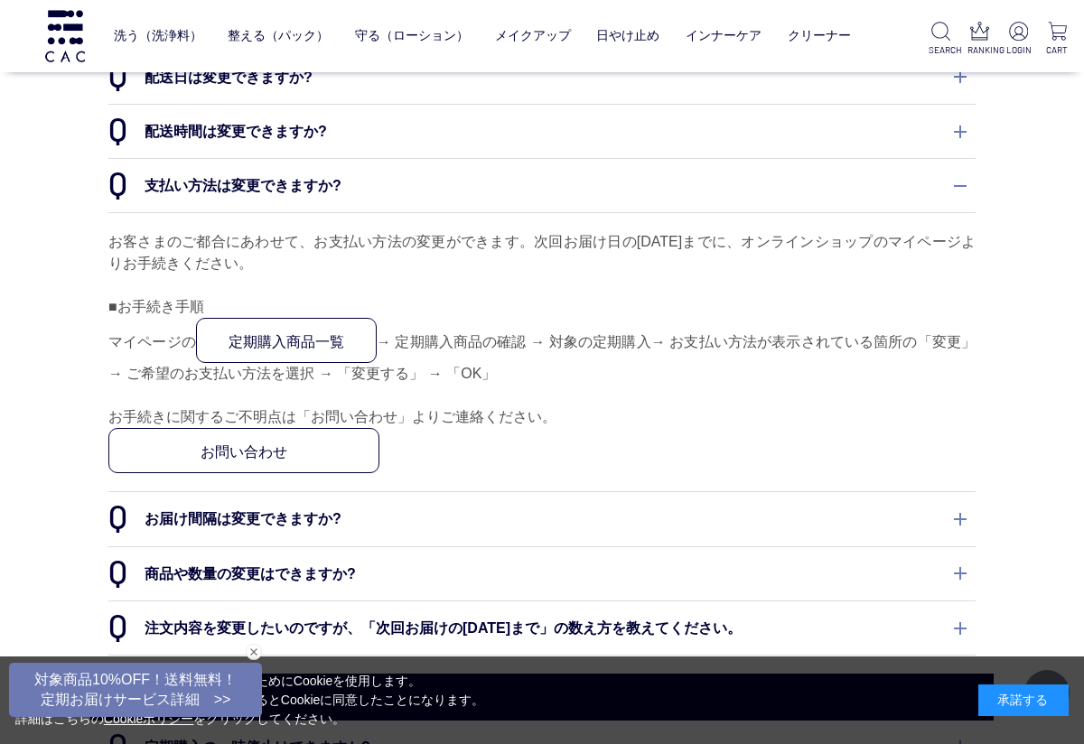
scroll to position [1297, 0]
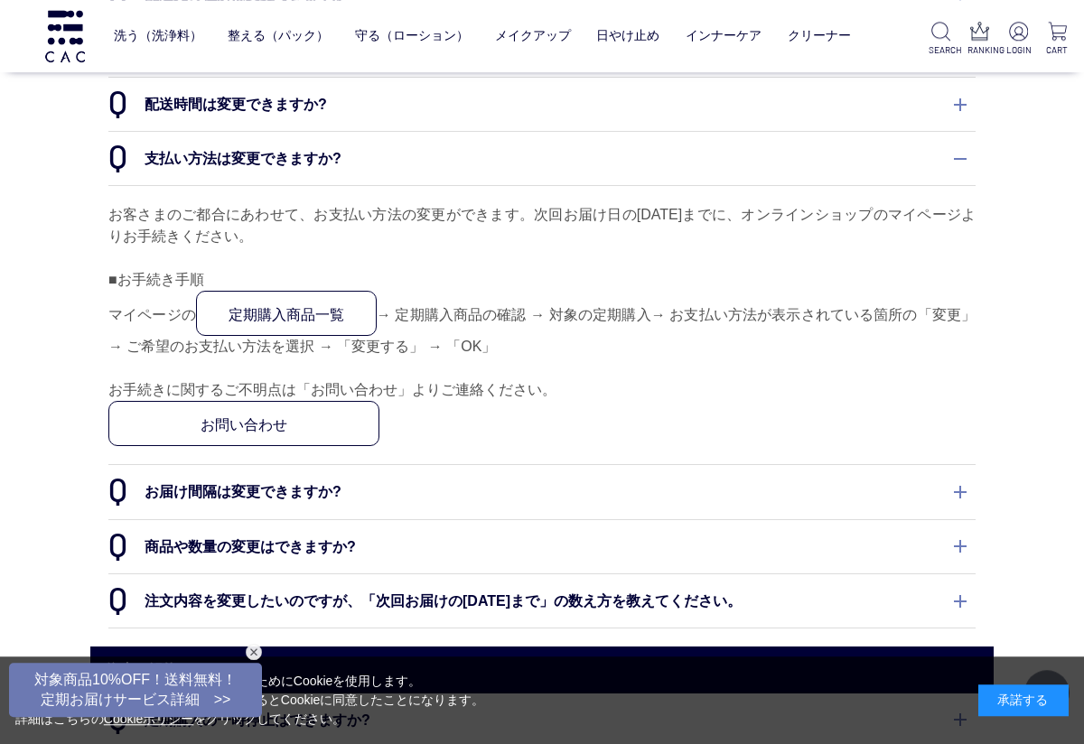
click at [960, 492] on dt "お届け間隔は変更できますか?" at bounding box center [541, 491] width 867 height 53
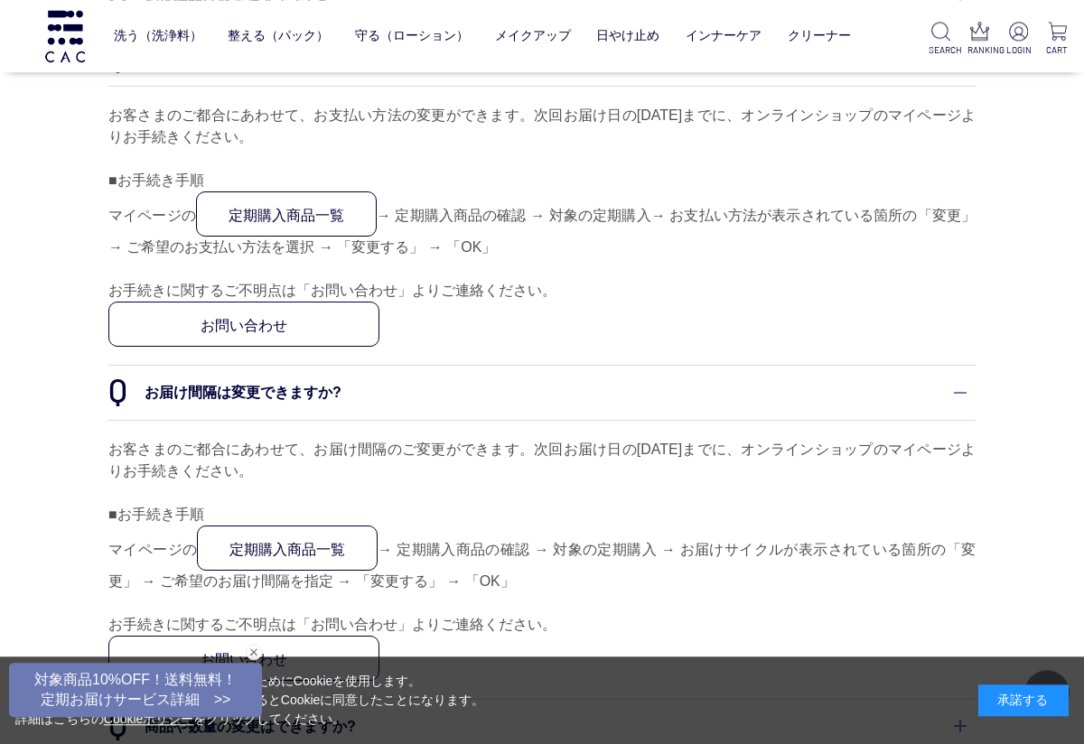
scroll to position [1425, 0]
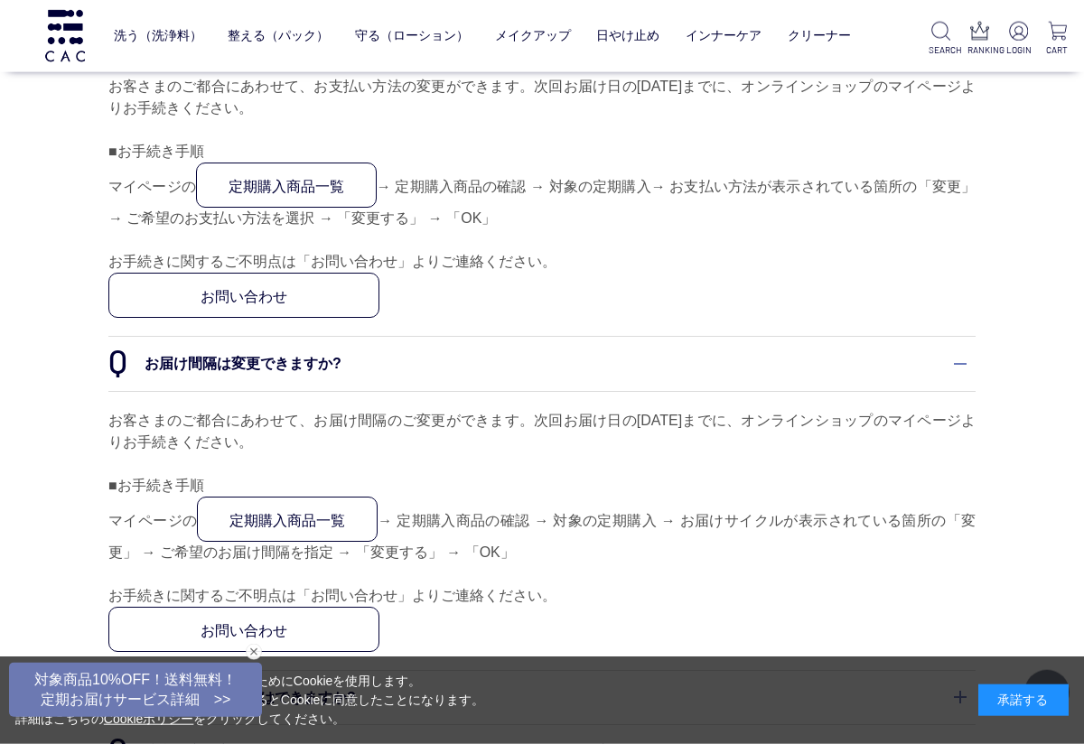
click at [959, 365] on dt "お届け間隔は変更できますか?" at bounding box center [541, 363] width 867 height 53
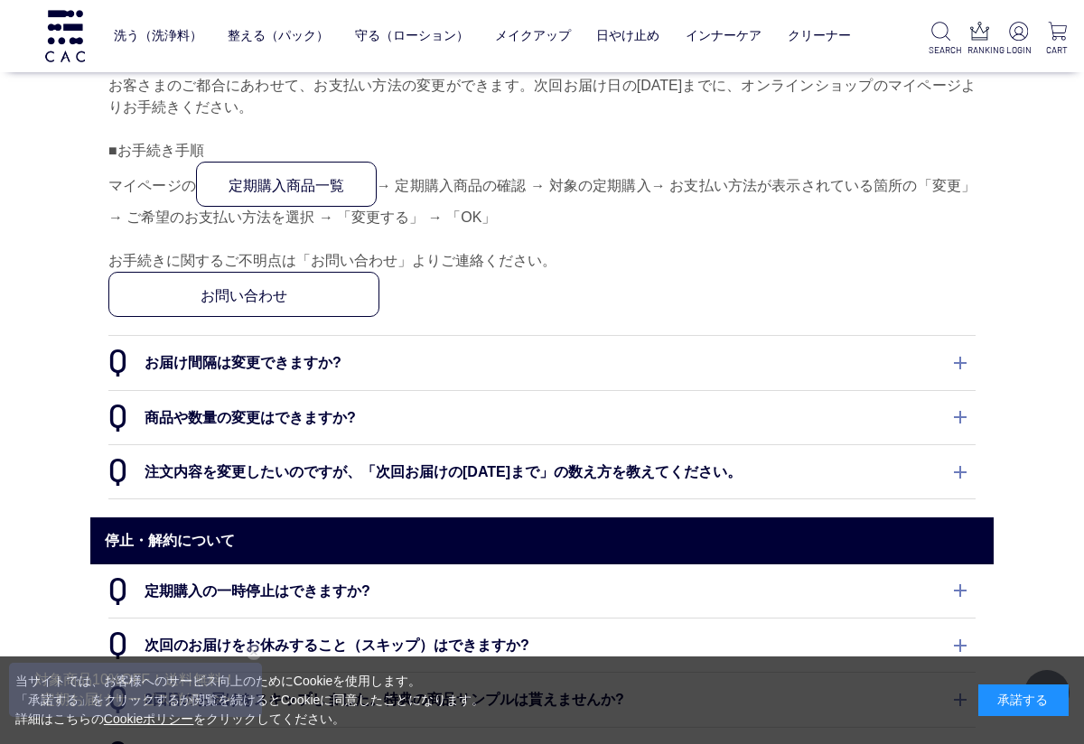
click at [956, 468] on dt "注文内容を変更したいのですが、「次回お届けの8日前まで」の数え方を教えてください。" at bounding box center [541, 471] width 867 height 53
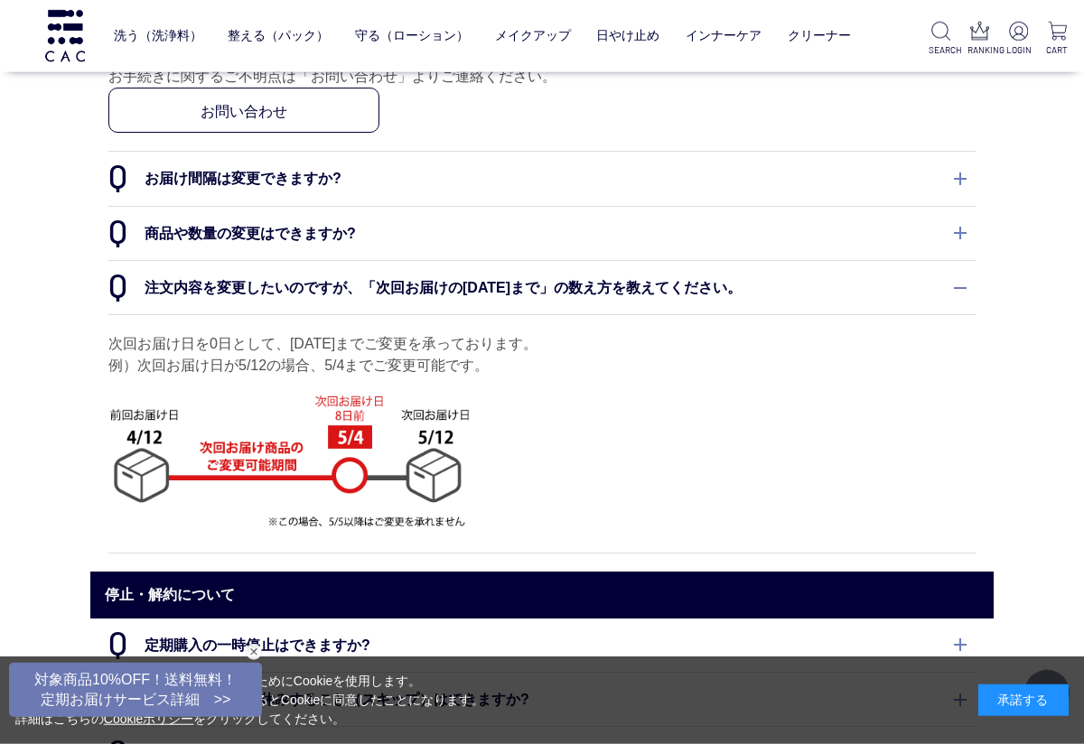
scroll to position [1612, 0]
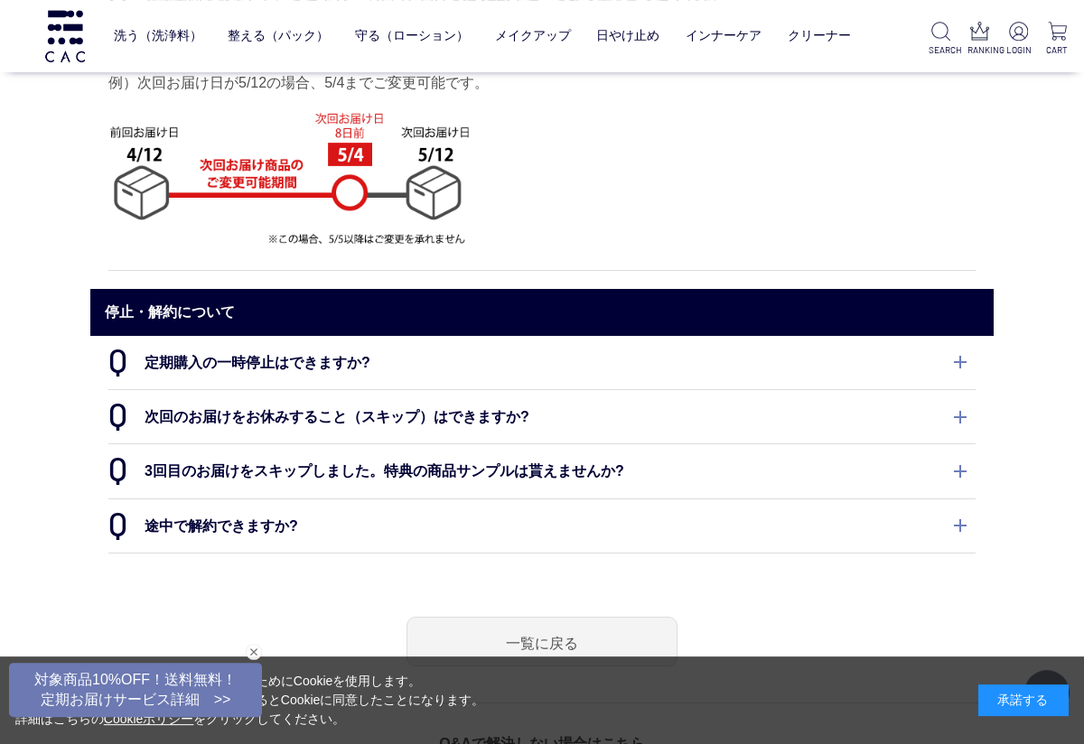
click at [964, 358] on dt "定期購入の一時停止はできますか?" at bounding box center [541, 362] width 867 height 53
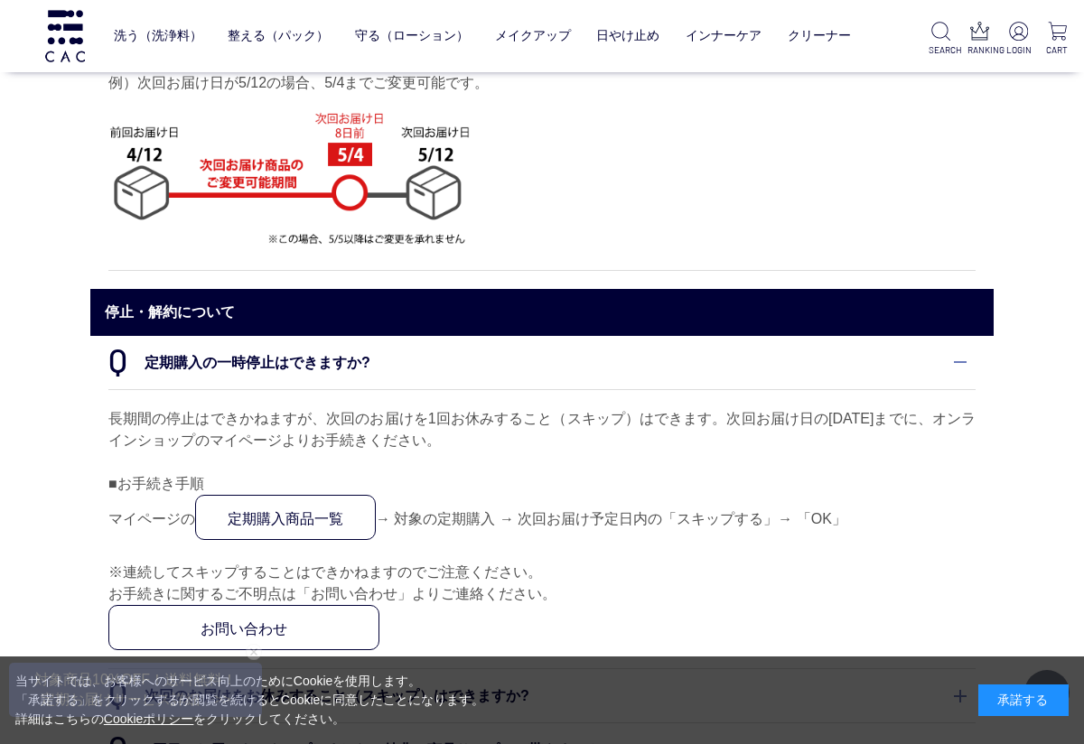
click at [964, 360] on dt "定期購入の一時停止はできますか?" at bounding box center [541, 362] width 867 height 53
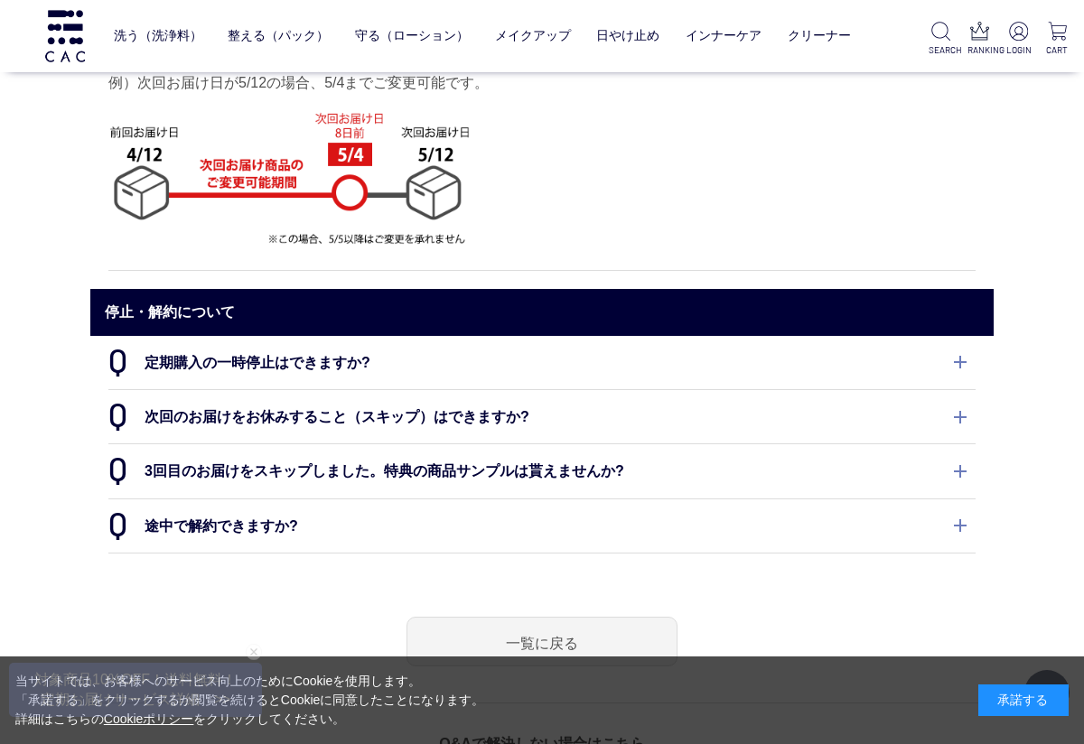
click at [965, 465] on dt "3回目のお届けをスキップしました。特典の商品サンプルは貰えませんか?" at bounding box center [541, 471] width 867 height 53
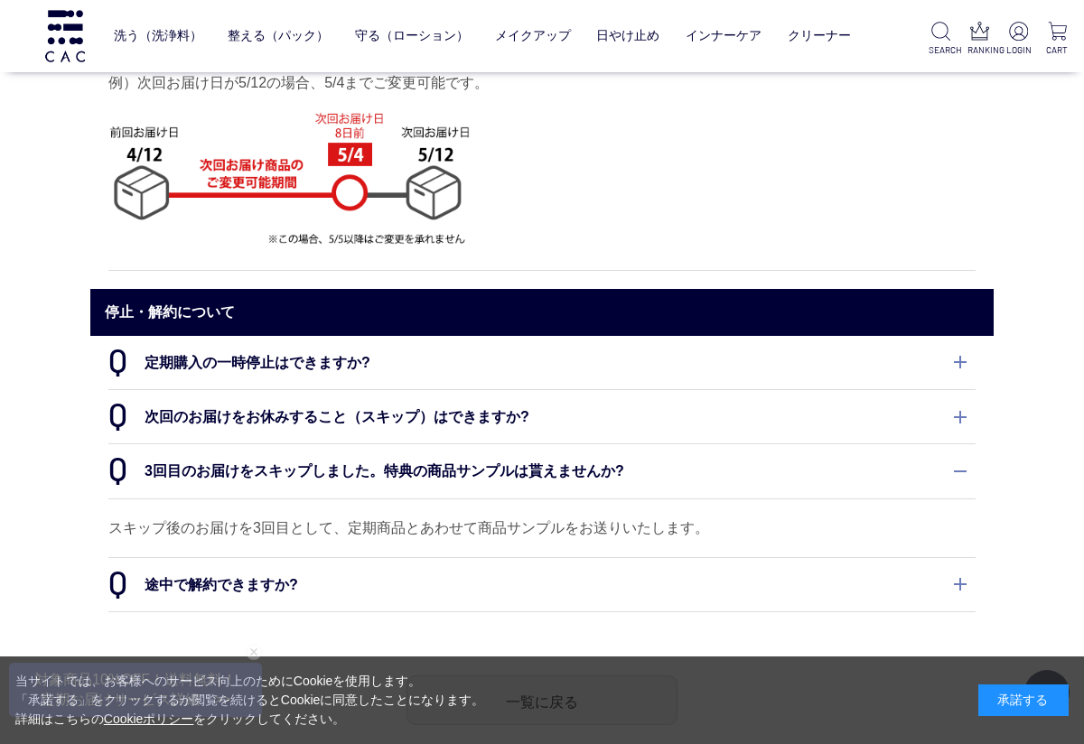
click at [974, 569] on dt "途中で解約できますか?" at bounding box center [541, 584] width 867 height 53
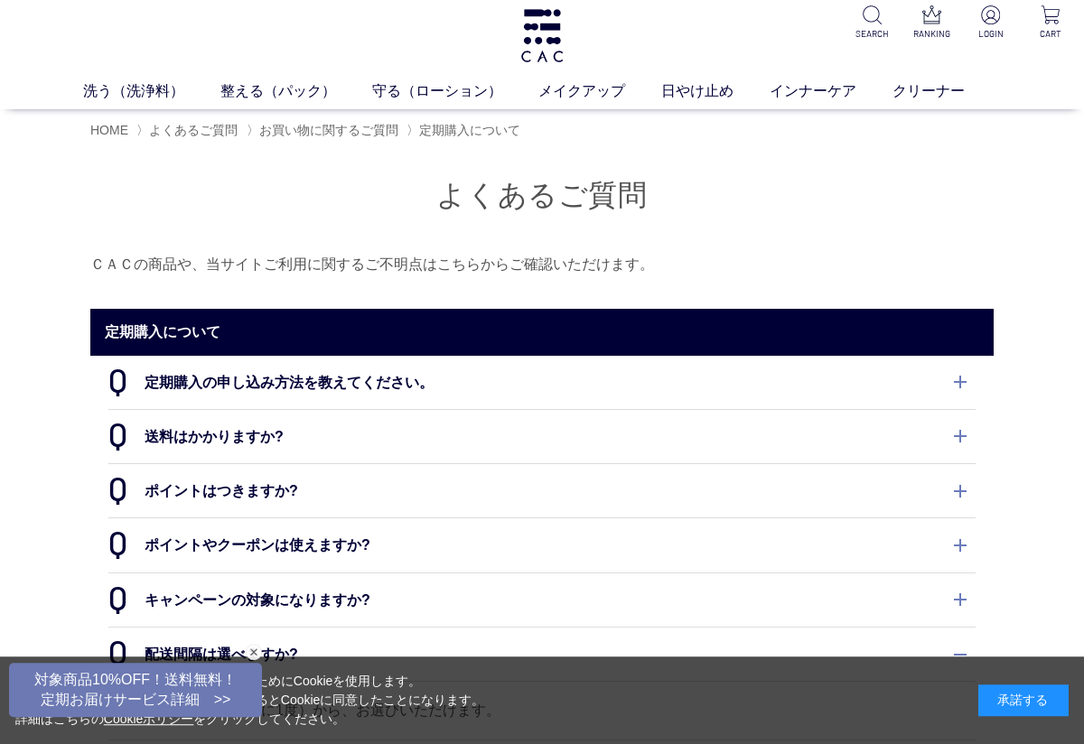
scroll to position [0, 0]
